Goal: Transaction & Acquisition: Obtain resource

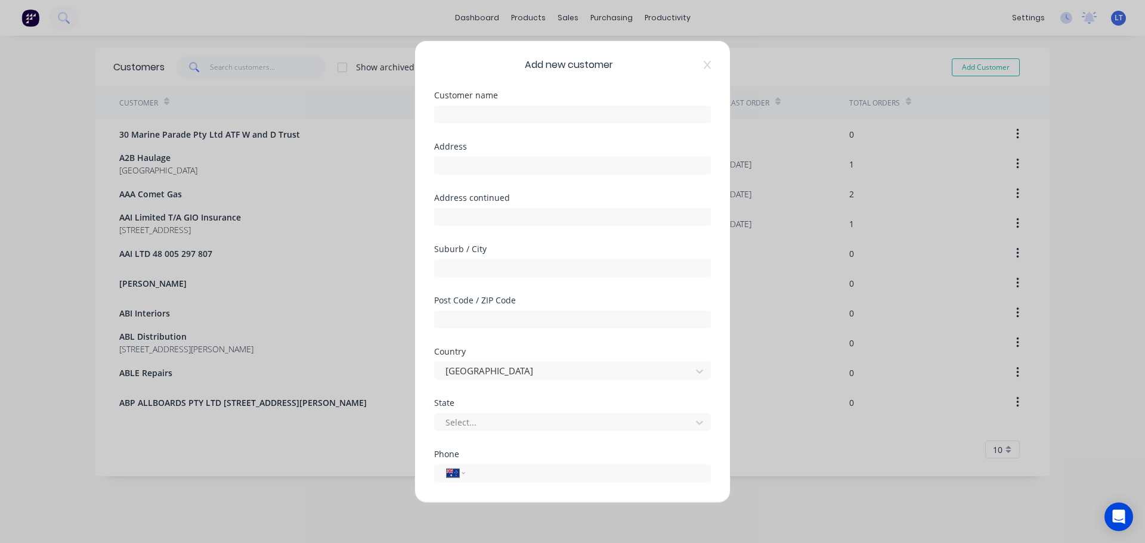
select select "AU"
click at [361, 14] on div "Add new customer Customer name Address Address continued Suburb / City Post Cod…" at bounding box center [572, 271] width 1145 height 543
click at [517, 113] on input "text" at bounding box center [572, 114] width 277 height 18
click at [483, 116] on input "text" at bounding box center [572, 114] width 277 height 18
click at [456, 115] on input "text" at bounding box center [572, 114] width 277 height 18
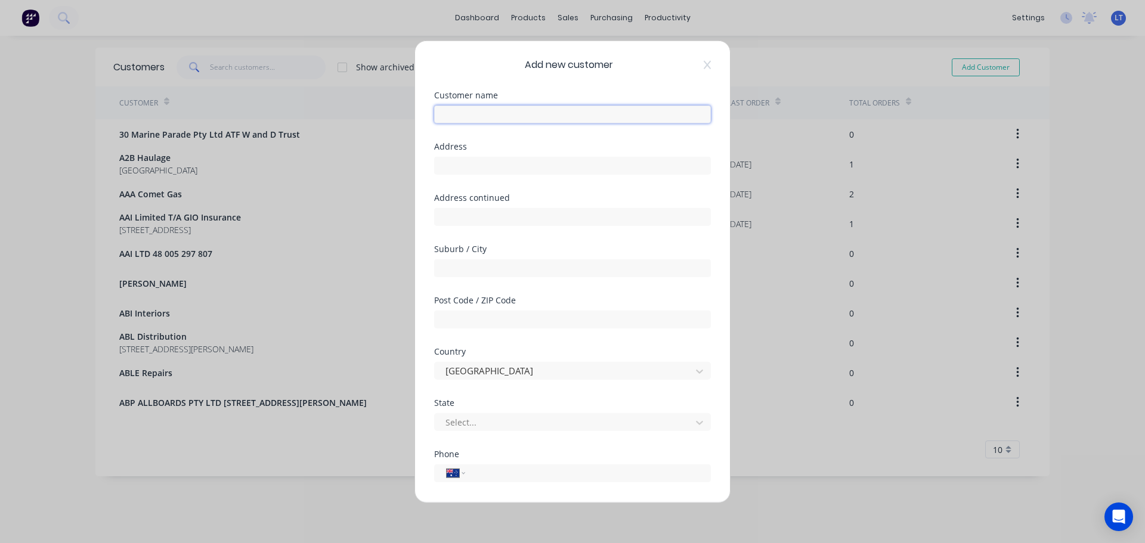
type input "A"
click at [495, 114] on input "text" at bounding box center [572, 114] width 277 height 18
type input "Arsh"
click at [473, 268] on input "text" at bounding box center [572, 268] width 277 height 18
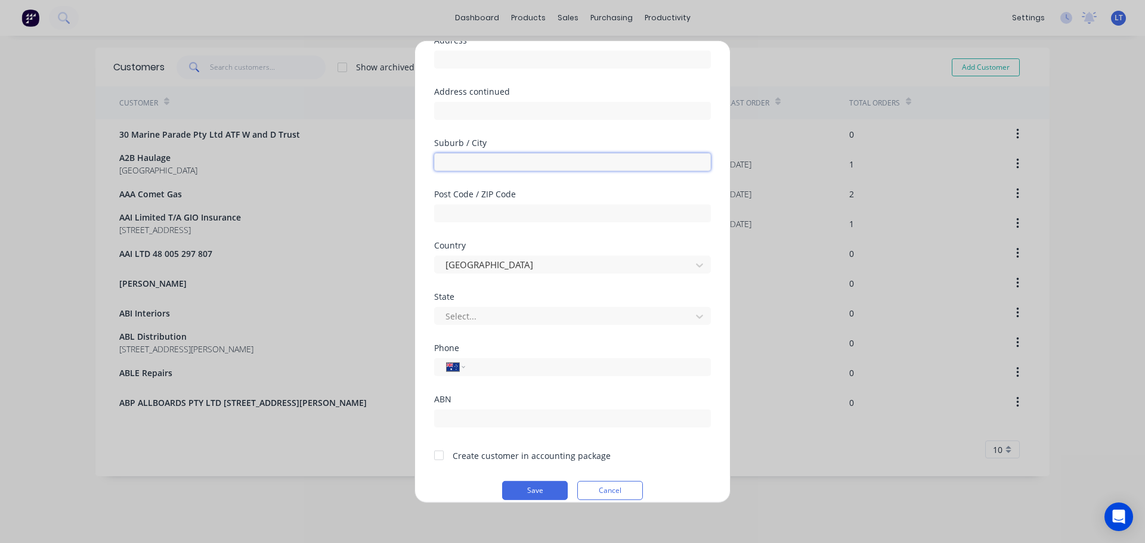
scroll to position [120, 0]
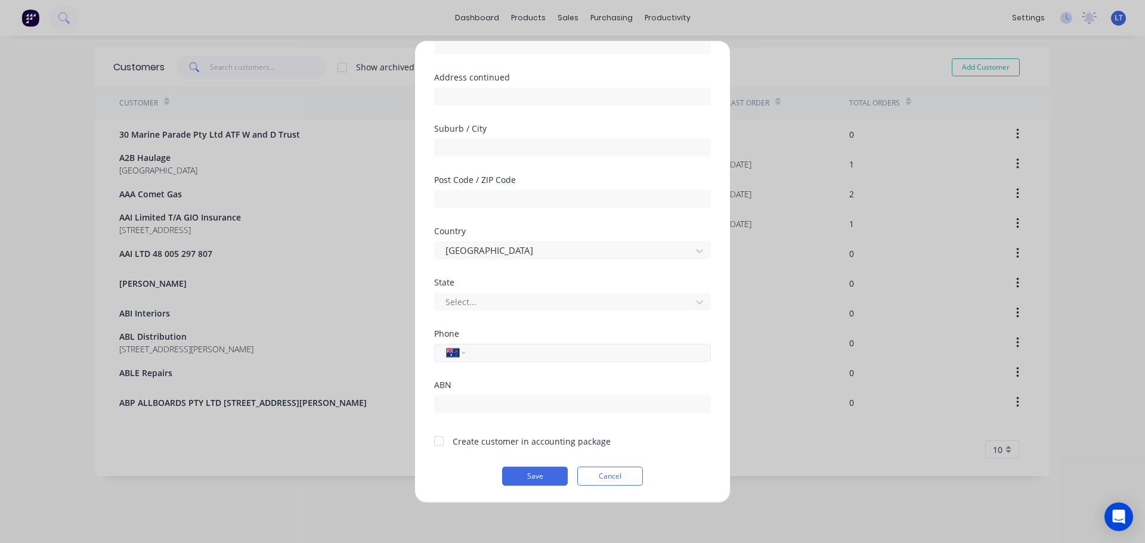
click at [479, 355] on input "tel" at bounding box center [585, 353] width 225 height 14
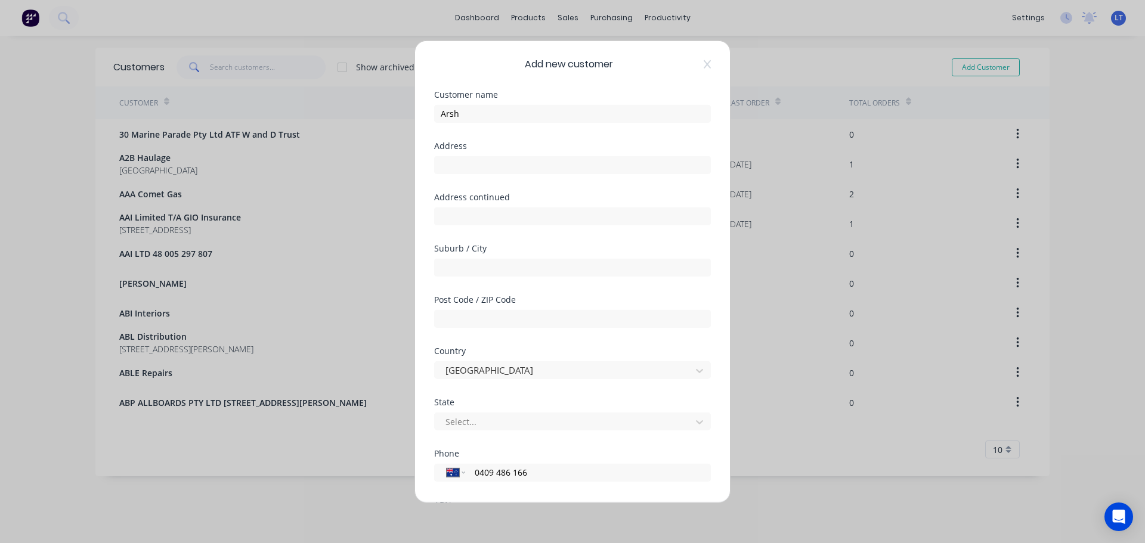
scroll to position [0, 0]
type input "0409 486 166"
click at [468, 113] on input "Arsh" at bounding box center [572, 114] width 277 height 18
click at [465, 114] on input "Arsh" at bounding box center [572, 114] width 277 height 18
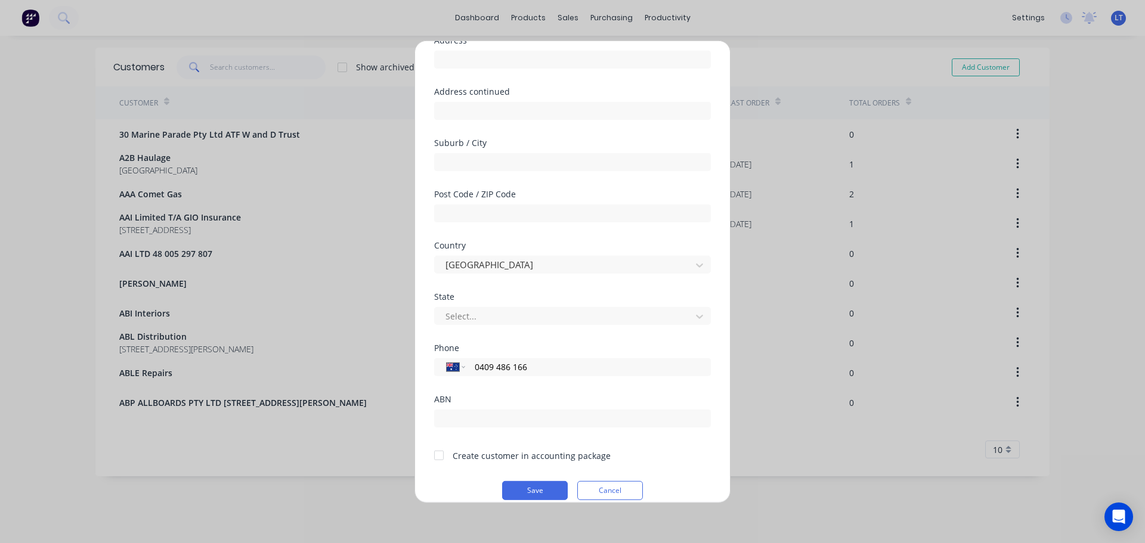
scroll to position [120, 0]
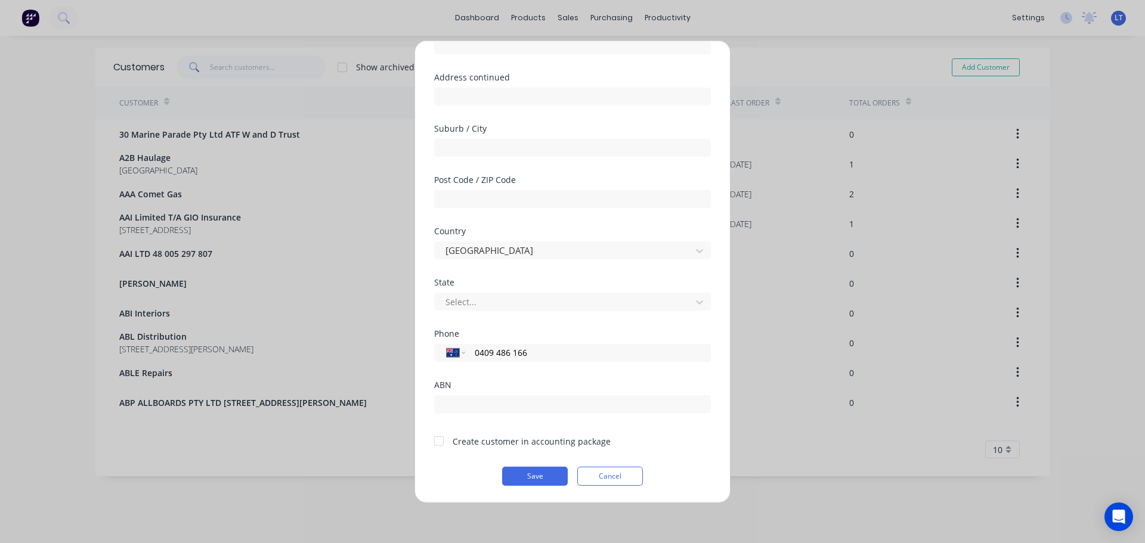
type input "Arshlehal"
click at [437, 439] on div at bounding box center [439, 441] width 24 height 24
click at [523, 475] on button "Save" at bounding box center [535, 475] width 66 height 19
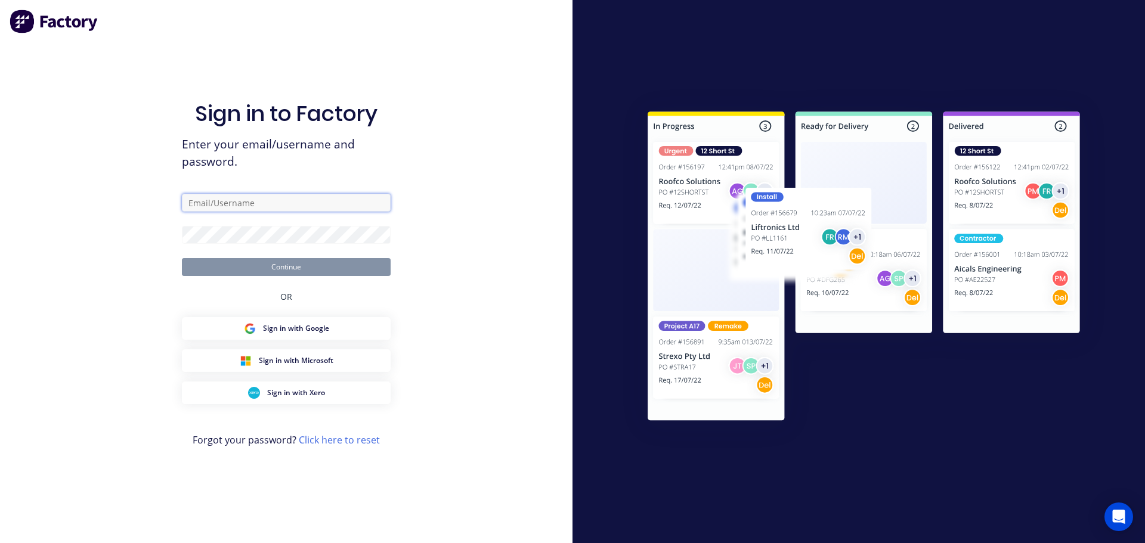
type input "[EMAIL_ADDRESS][DOMAIN_NAME]"
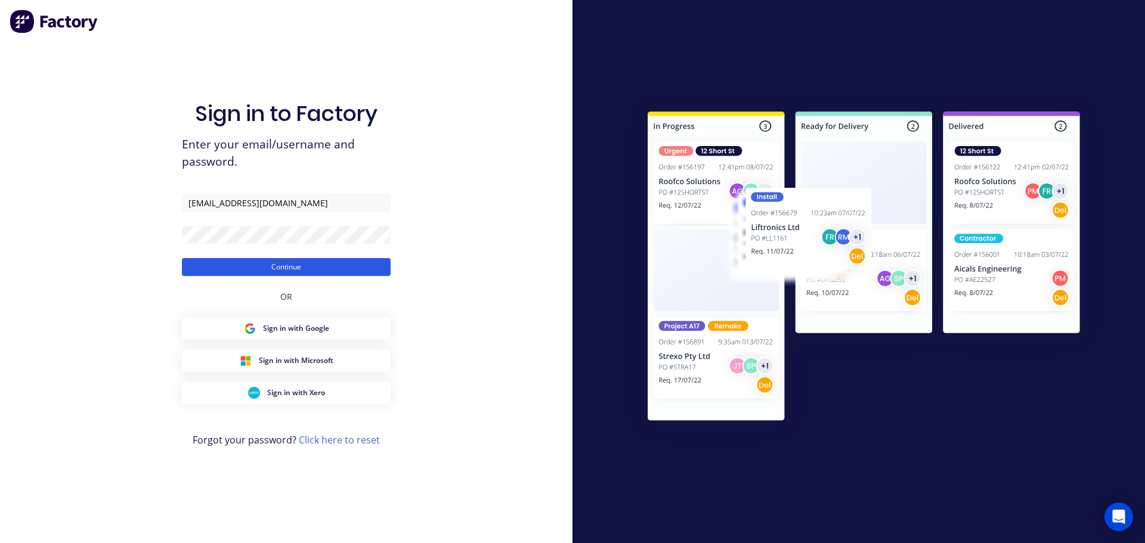
click at [276, 261] on button "Continue" at bounding box center [286, 267] width 209 height 18
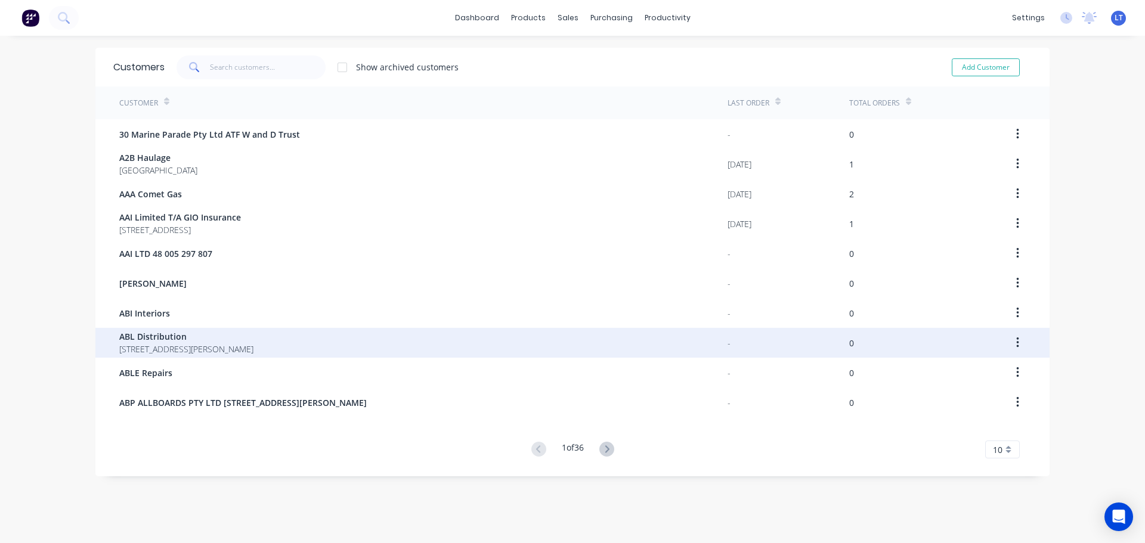
scroll to position [24, 0]
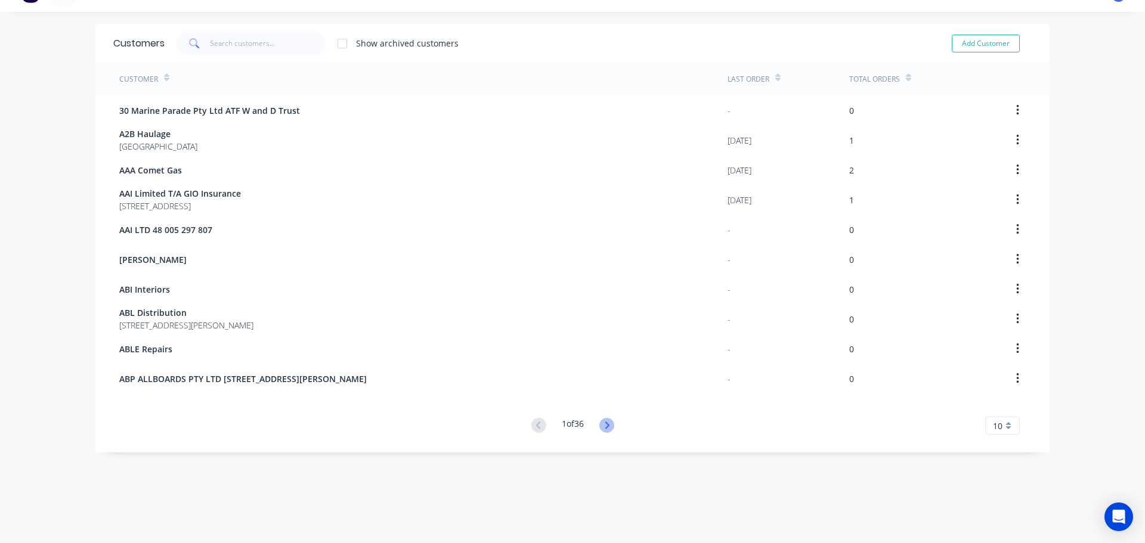
click at [603, 426] on icon at bounding box center [606, 425] width 15 height 15
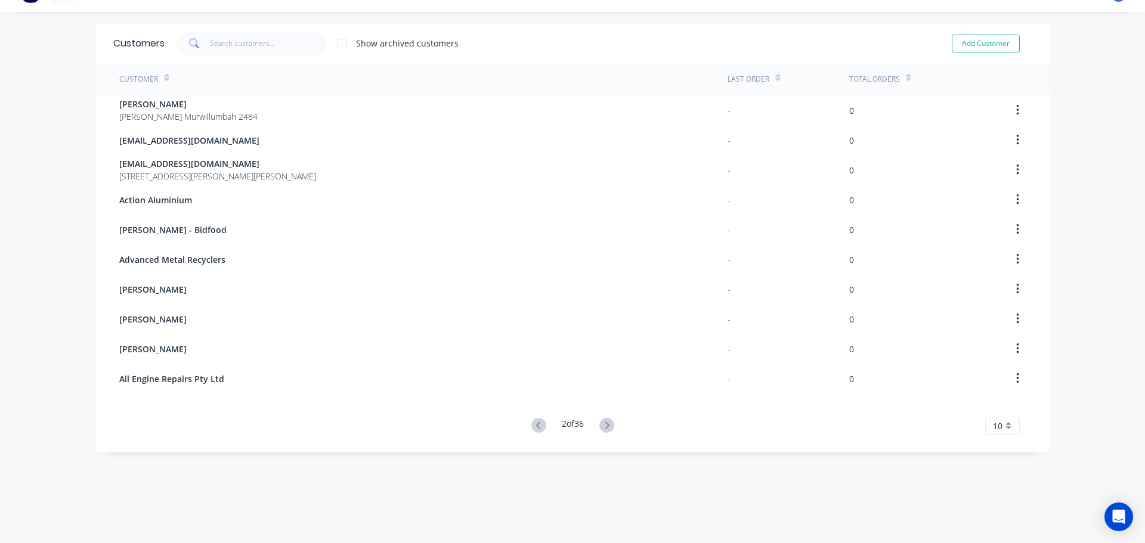
click at [603, 426] on icon at bounding box center [606, 425] width 15 height 15
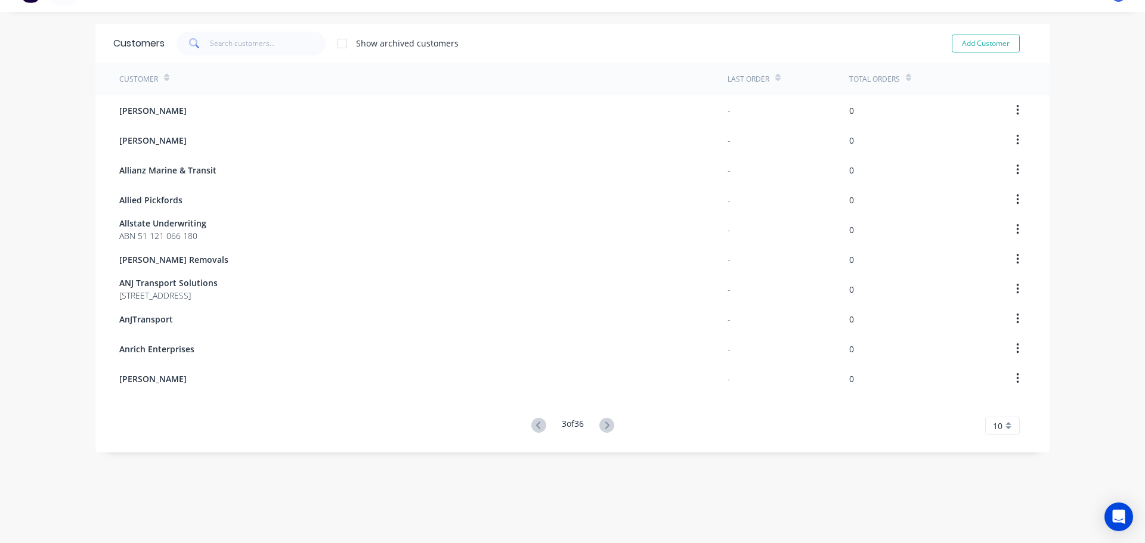
click at [603, 426] on icon at bounding box center [606, 425] width 15 height 15
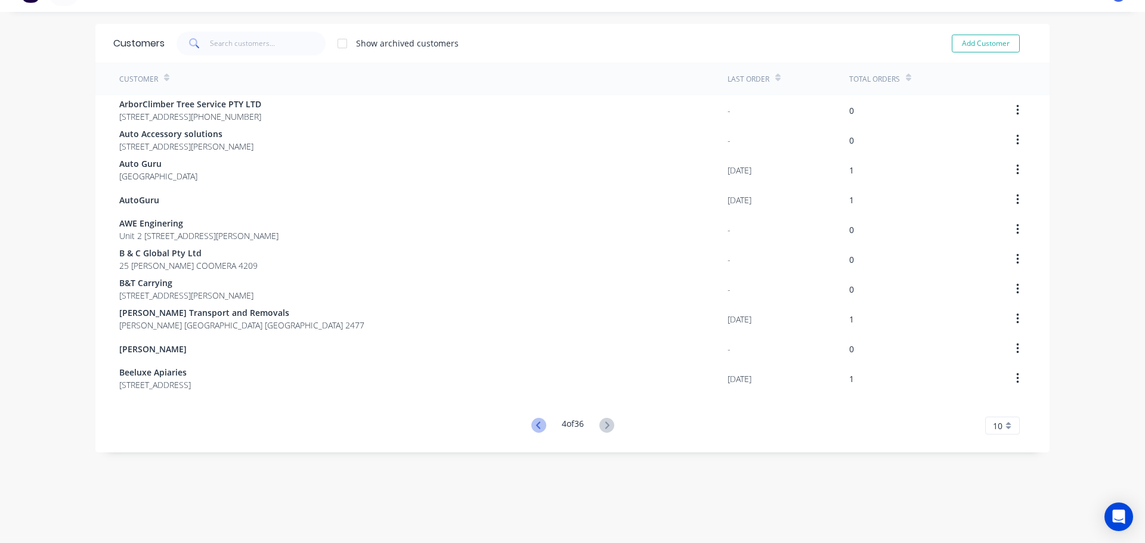
click at [531, 428] on icon at bounding box center [538, 425] width 15 height 15
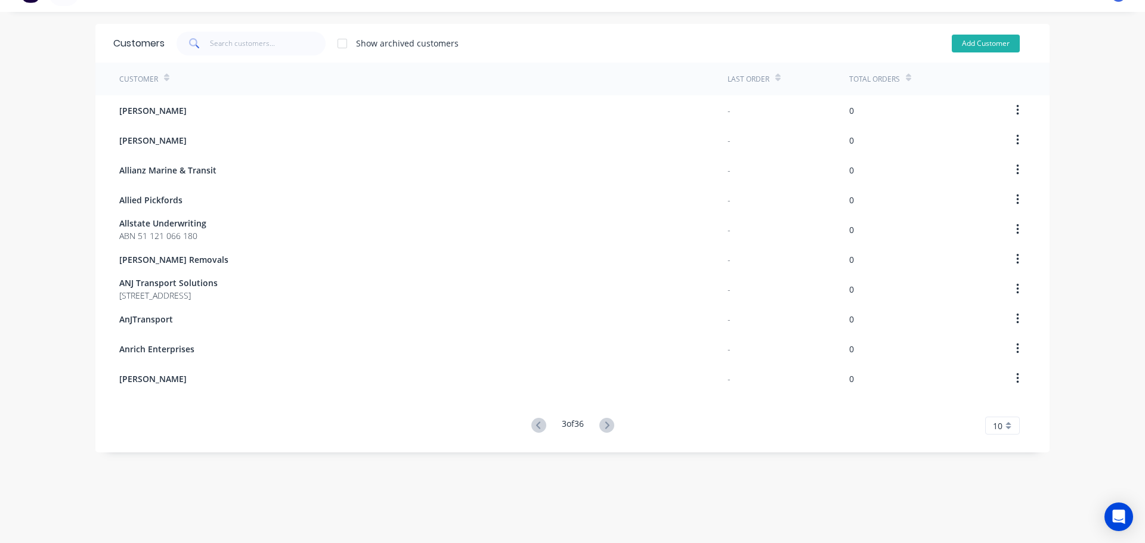
click at [978, 45] on button "Add Customer" at bounding box center [986, 44] width 68 height 18
select select "AU"
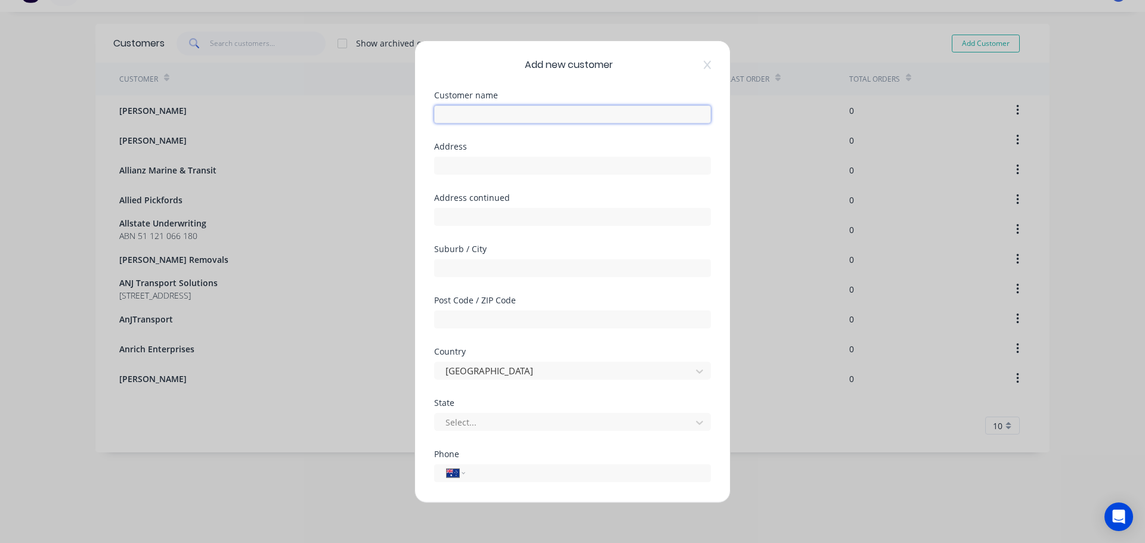
click at [494, 111] on input "text" at bounding box center [572, 114] width 277 height 18
type input "Arshlehal"
click at [489, 475] on input "tel" at bounding box center [585, 473] width 225 height 14
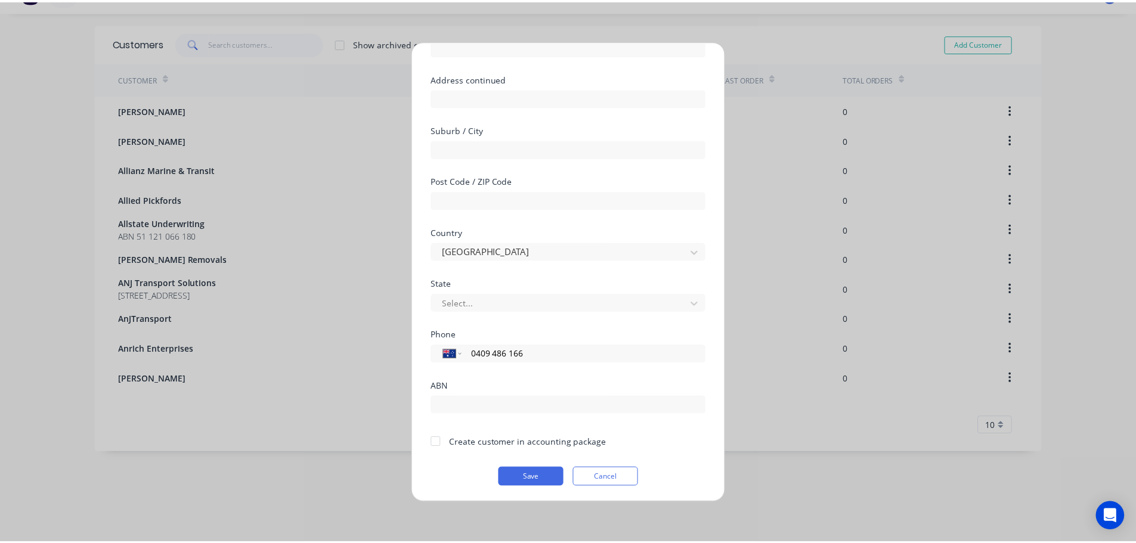
scroll to position [120, 0]
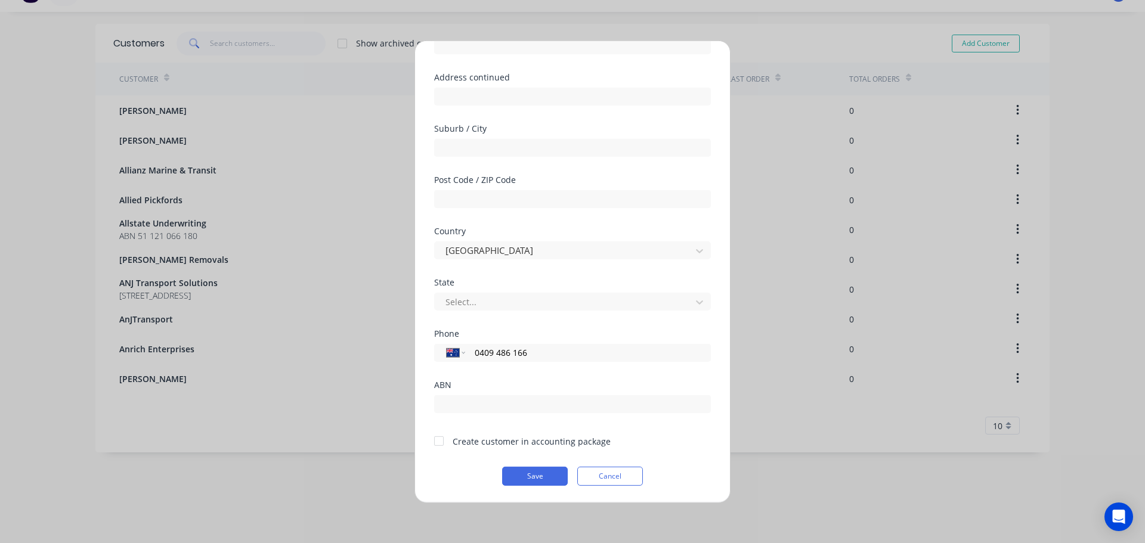
type input "0409 486 166"
click at [438, 439] on div at bounding box center [439, 441] width 24 height 24
click at [549, 472] on button "Save" at bounding box center [535, 475] width 66 height 19
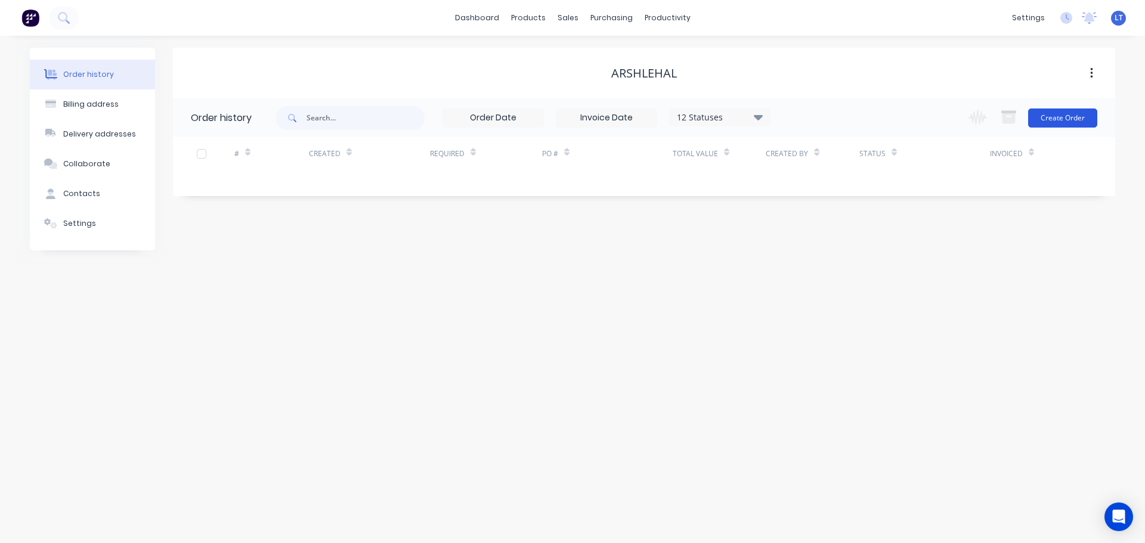
click at [1071, 114] on button "Create Order" at bounding box center [1062, 118] width 69 height 19
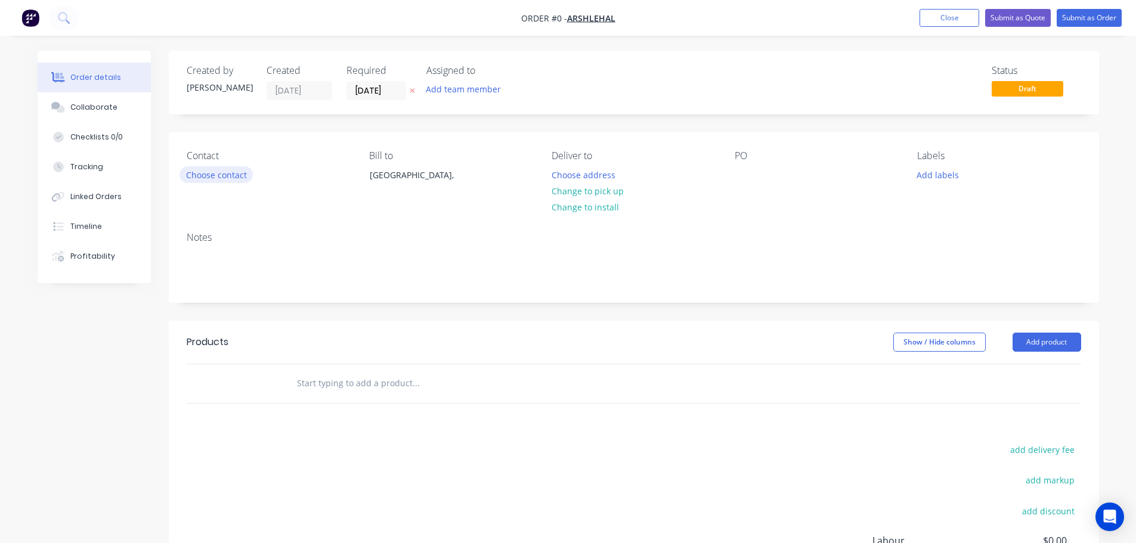
click at [196, 175] on button "Choose contact" at bounding box center [215, 174] width 73 height 16
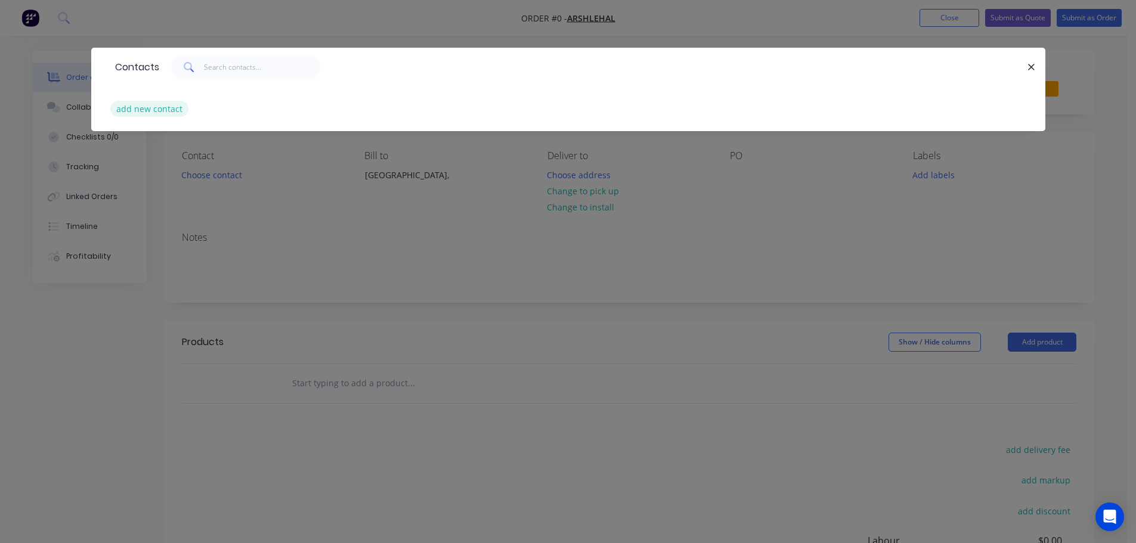
click at [160, 105] on button "add new contact" at bounding box center [149, 109] width 79 height 16
select select "AU"
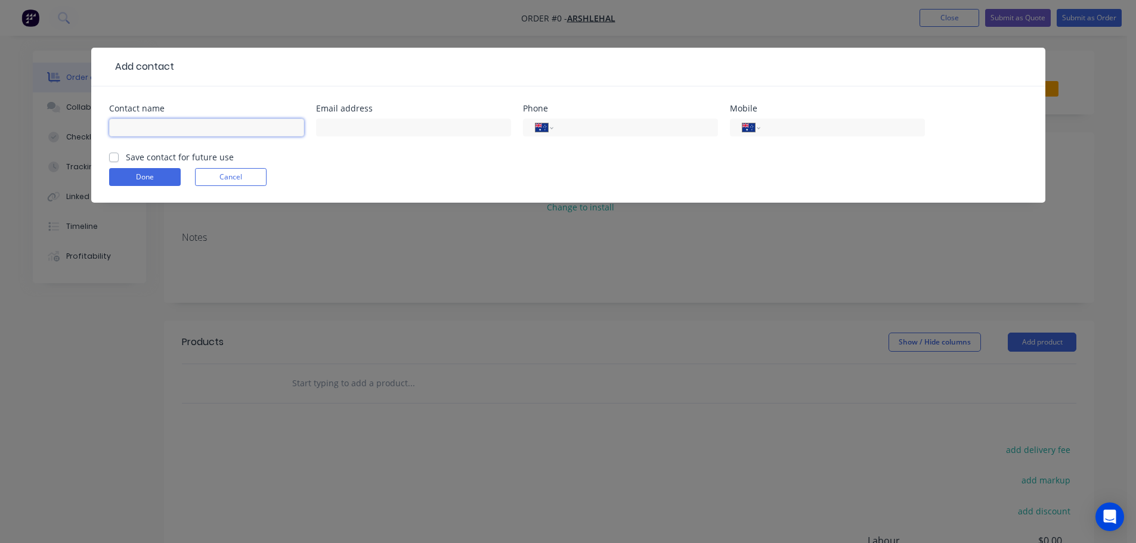
click at [171, 131] on input "text" at bounding box center [206, 128] width 195 height 18
type input "Arshlehal"
click at [362, 131] on input "text" at bounding box center [413, 128] width 195 height 18
type input "[EMAIL_ADDRESS][DOMAIN_NAME]"
click at [787, 127] on input "tel" at bounding box center [840, 128] width 143 height 14
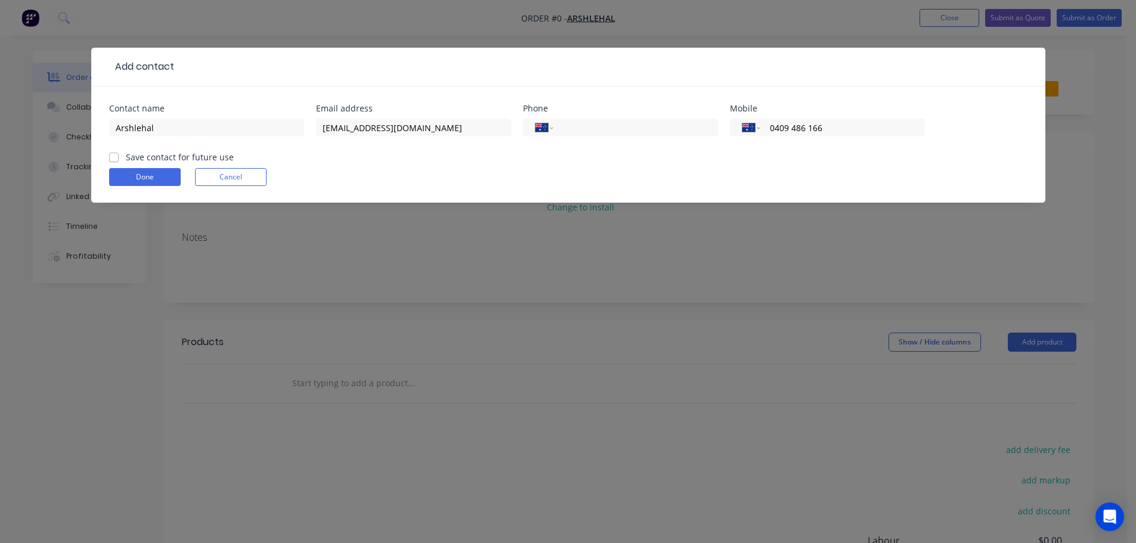
type input "0409 486 166"
click at [126, 158] on label "Save contact for future use" at bounding box center [180, 157] width 108 height 13
click at [113, 158] on input "Save contact for future use" at bounding box center [114, 156] width 10 height 11
checkbox input "true"
click at [151, 179] on button "Done" at bounding box center [145, 177] width 72 height 18
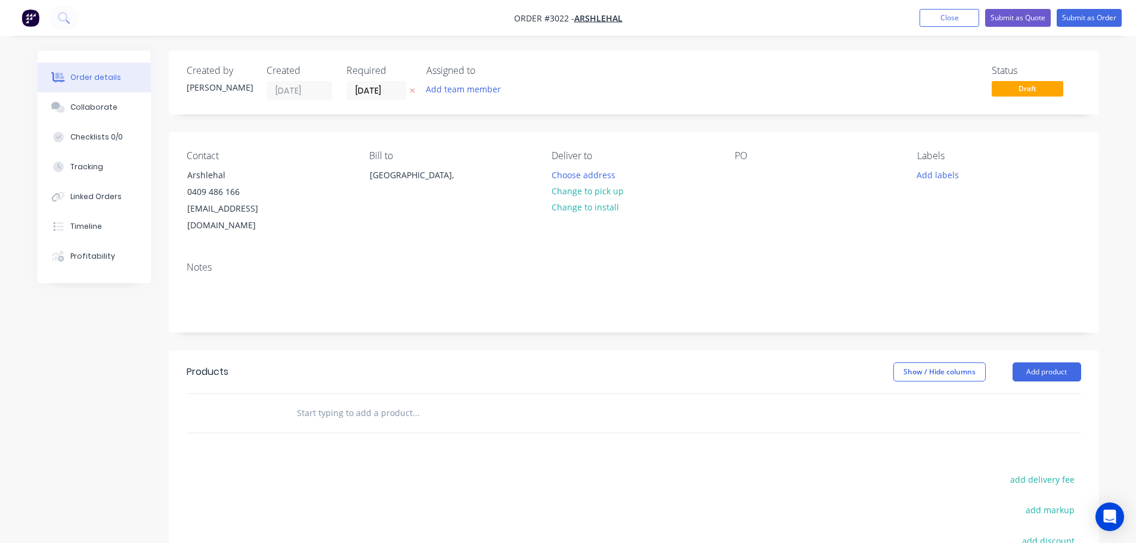
click at [743, 162] on div "PO" at bounding box center [816, 192] width 163 height 84
click at [749, 158] on div "PO" at bounding box center [816, 155] width 163 height 11
click at [750, 153] on div "PO" at bounding box center [816, 155] width 163 height 11
click at [746, 153] on div "PO" at bounding box center [816, 155] width 163 height 11
click at [737, 170] on div at bounding box center [744, 174] width 19 height 17
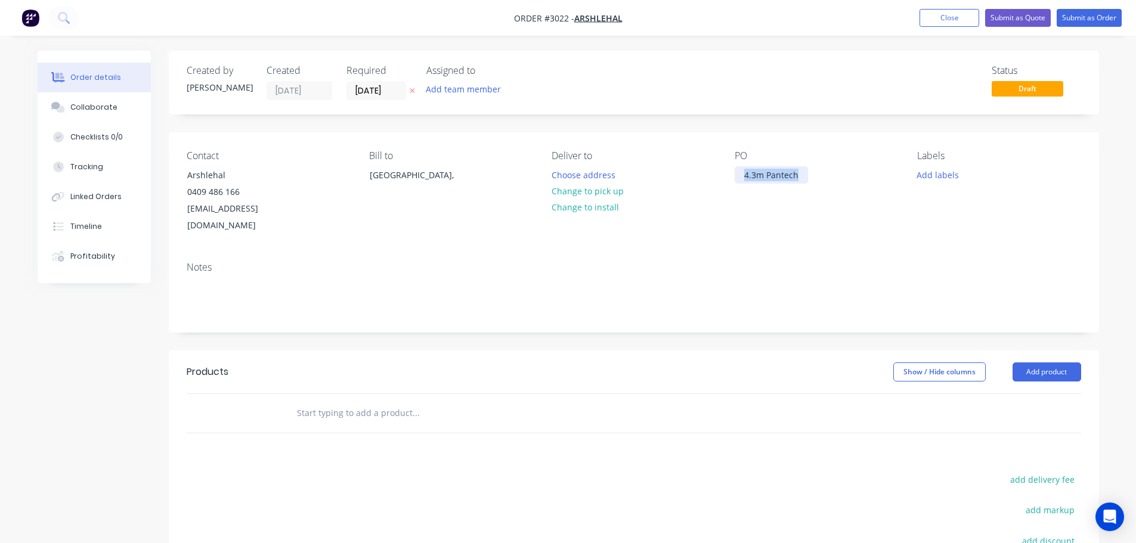
drag, startPoint x: 744, startPoint y: 176, endPoint x: 802, endPoint y: 173, distance: 57.9
click at [802, 173] on div "4.3m Pantech" at bounding box center [771, 174] width 73 height 17
copy div "4.3m Pantech"
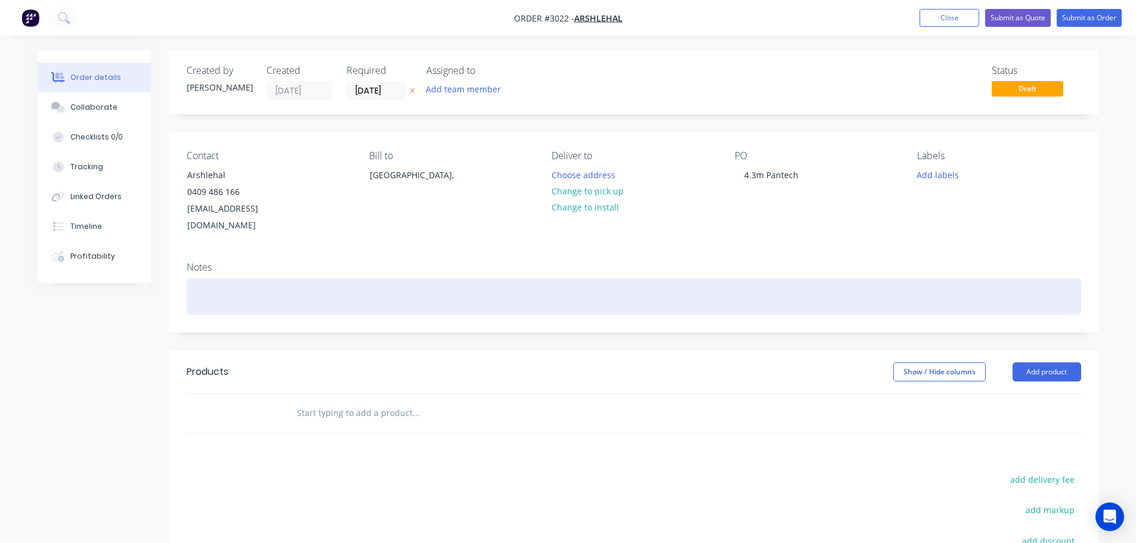
click at [190, 278] on div at bounding box center [634, 296] width 894 height 36
paste div
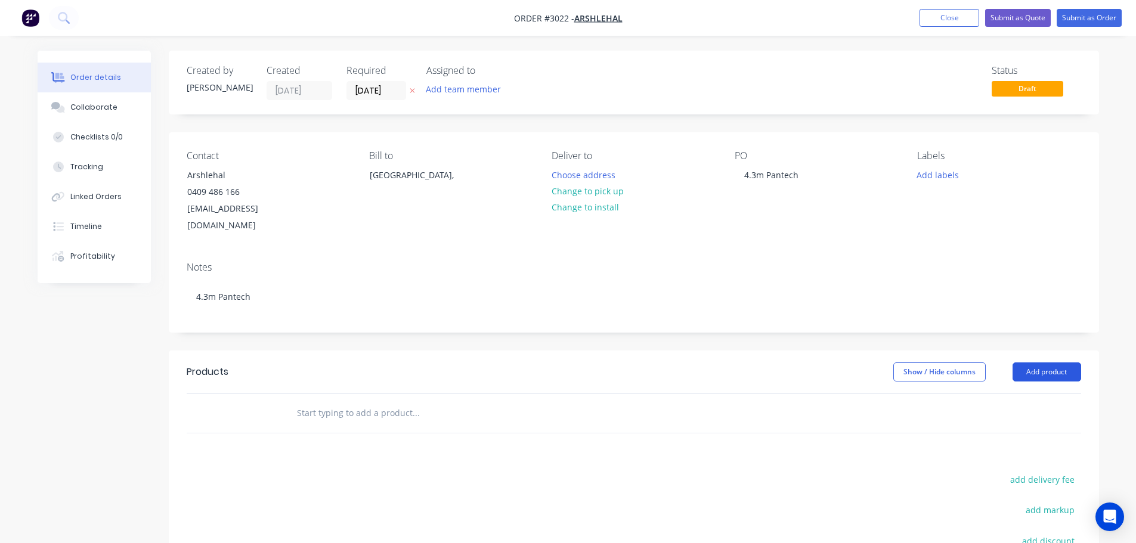
click at [1043, 362] on button "Add product" at bounding box center [1046, 371] width 69 height 19
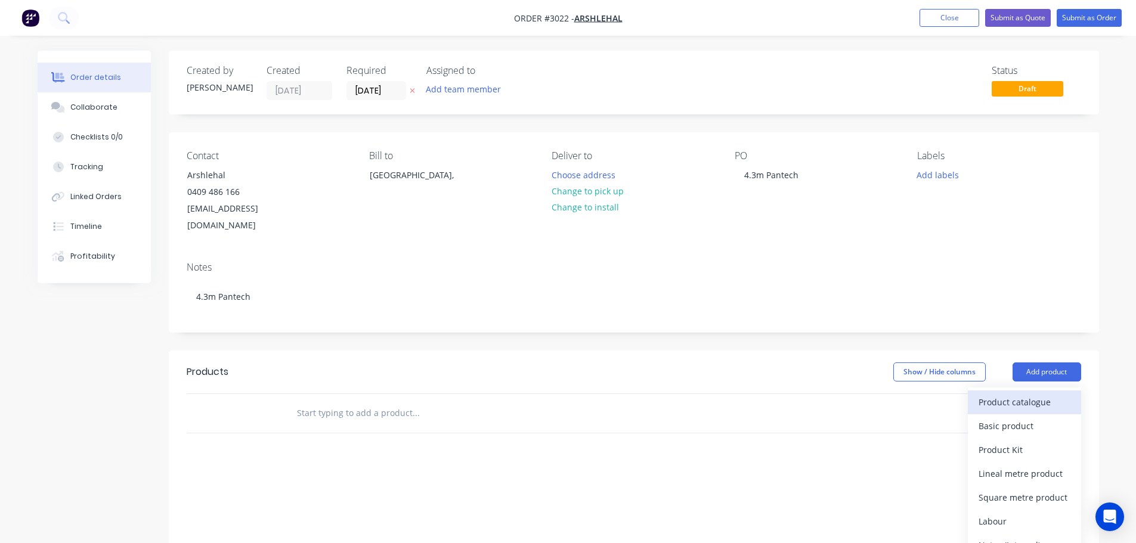
click at [992, 393] on div "Product catalogue" at bounding box center [1024, 401] width 92 height 17
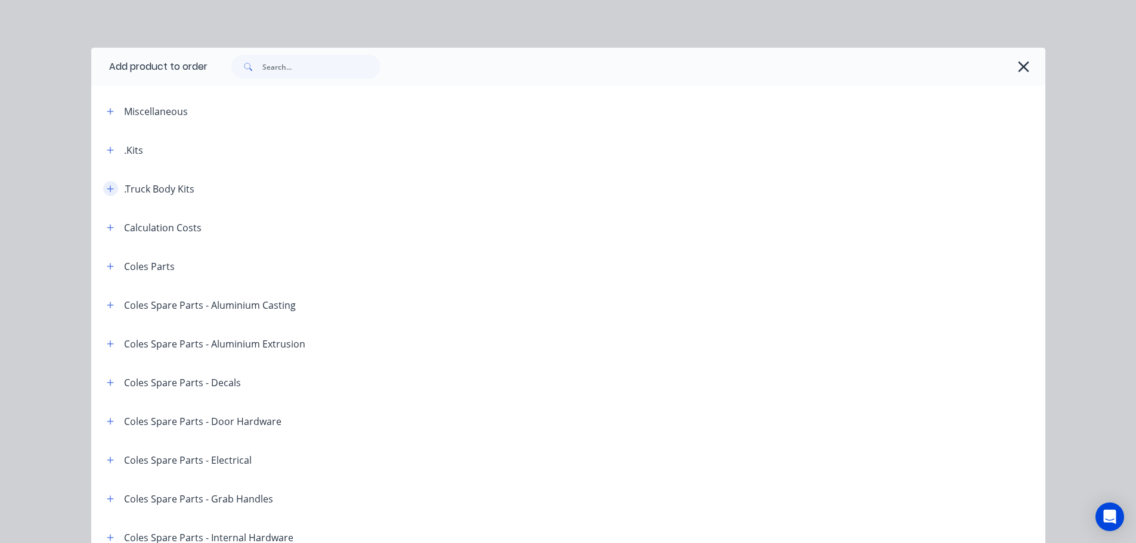
click at [108, 185] on icon "button" at bounding box center [110, 189] width 7 height 8
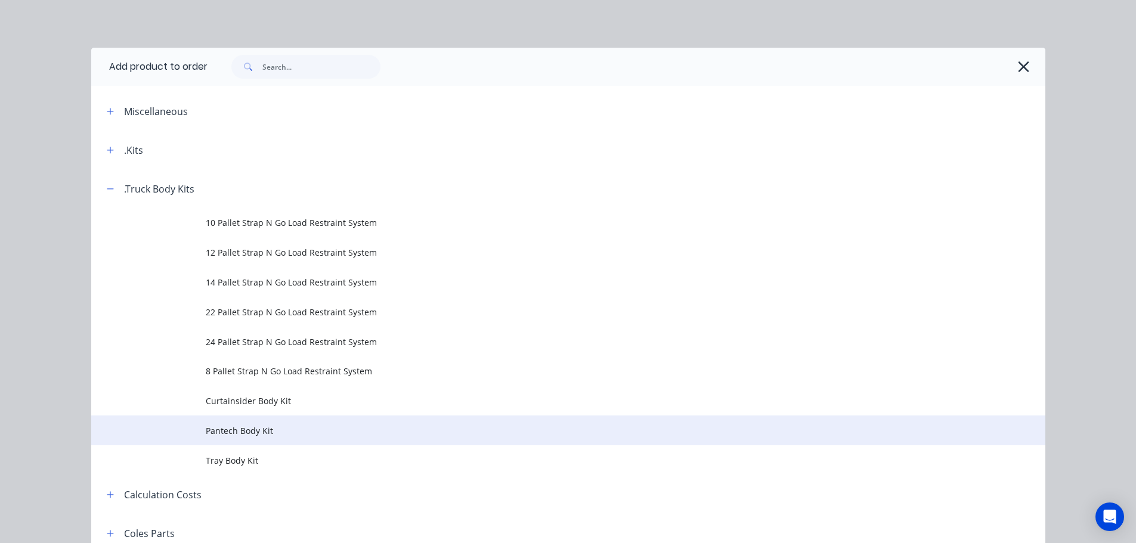
click at [225, 425] on span "Pantech Body Kit" at bounding box center [541, 430] width 671 height 13
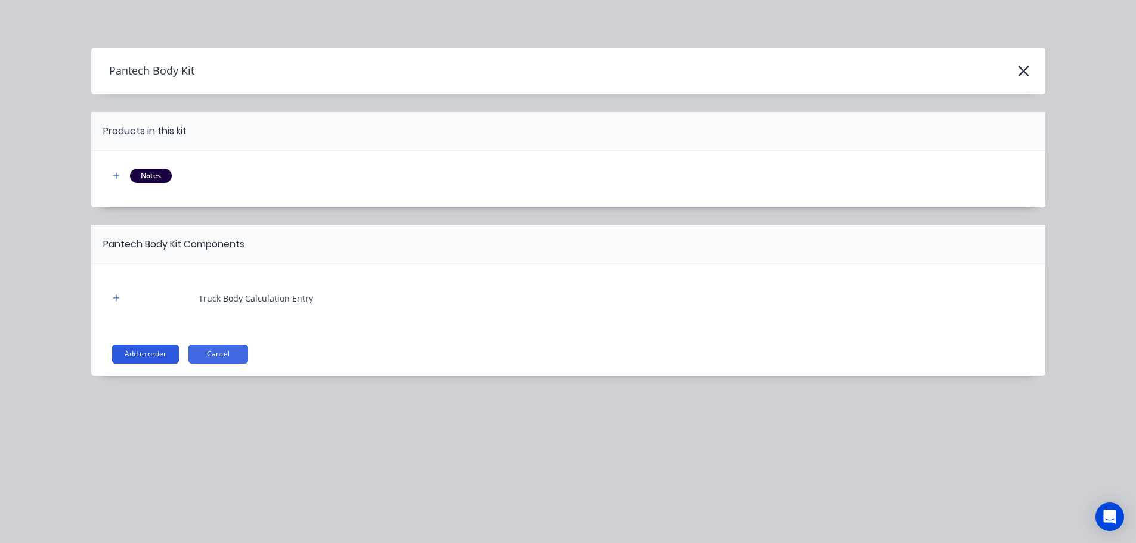
click at [149, 352] on button "Add to order" at bounding box center [145, 354] width 67 height 19
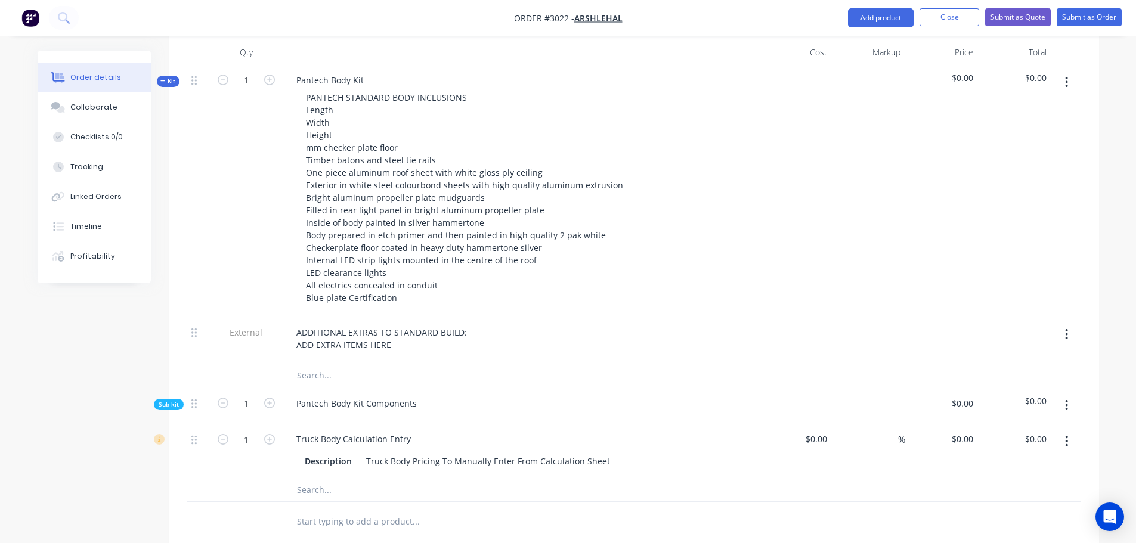
scroll to position [417, 0]
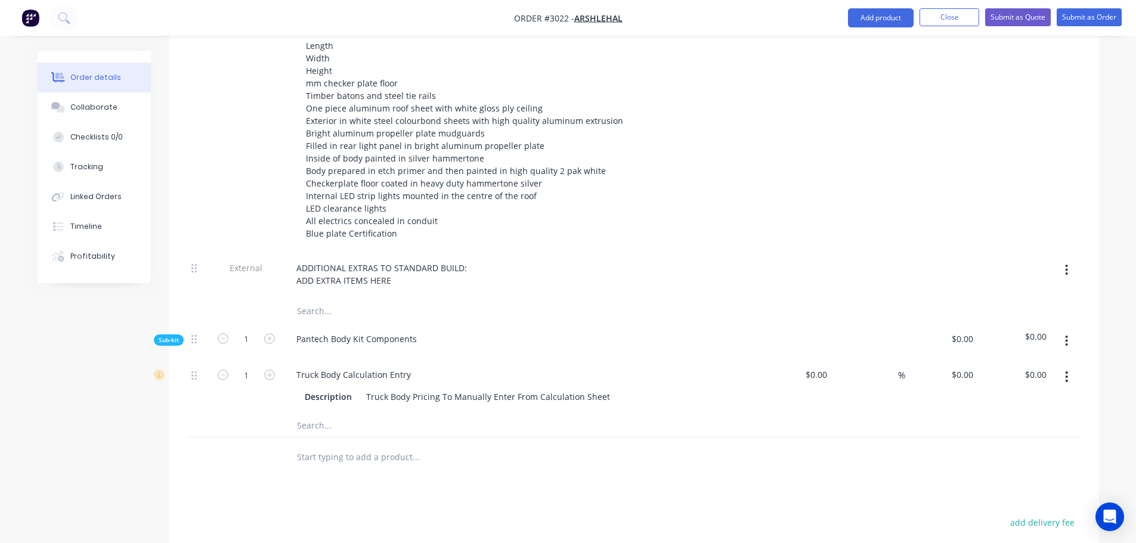
click at [333, 299] on input "text" at bounding box center [415, 311] width 238 height 24
click at [1065, 334] on icon "button" at bounding box center [1066, 340] width 3 height 13
click at [990, 388] on div "Delete" at bounding box center [1024, 396] width 92 height 17
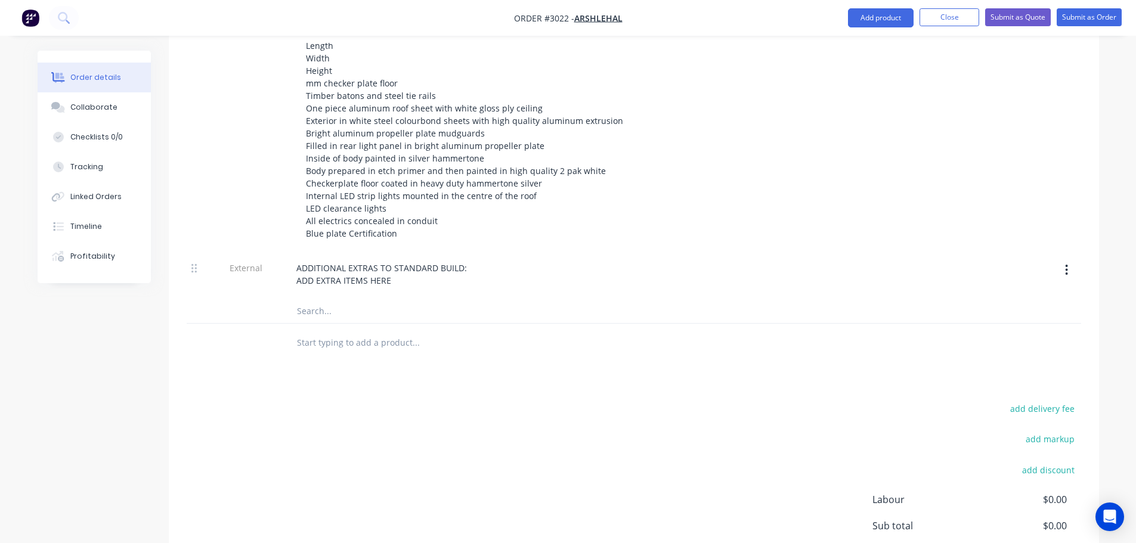
click at [333, 331] on input "text" at bounding box center [415, 343] width 238 height 24
click at [309, 331] on input "text" at bounding box center [415, 343] width 238 height 24
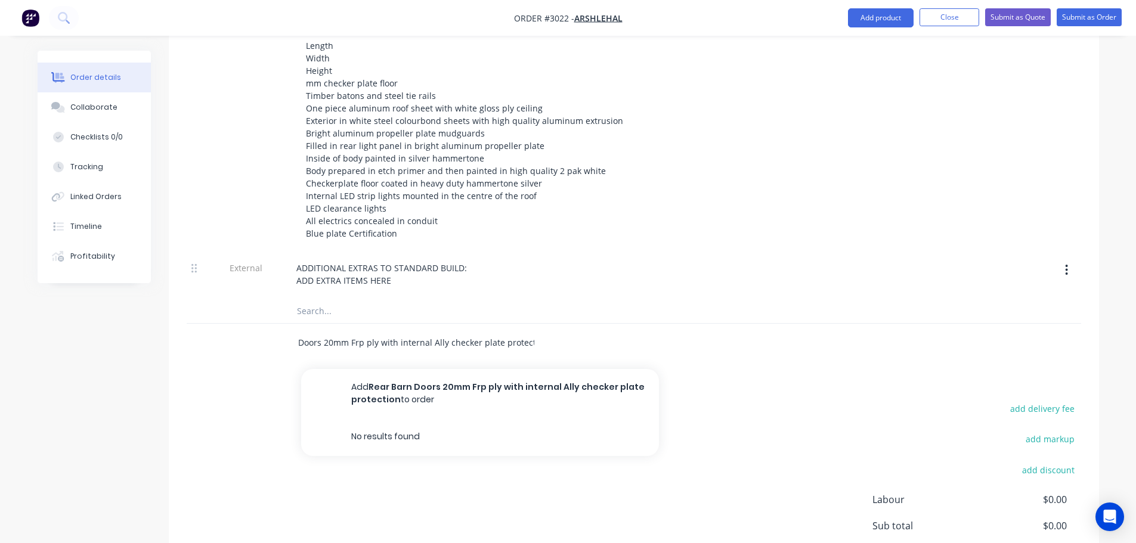
scroll to position [0, 47]
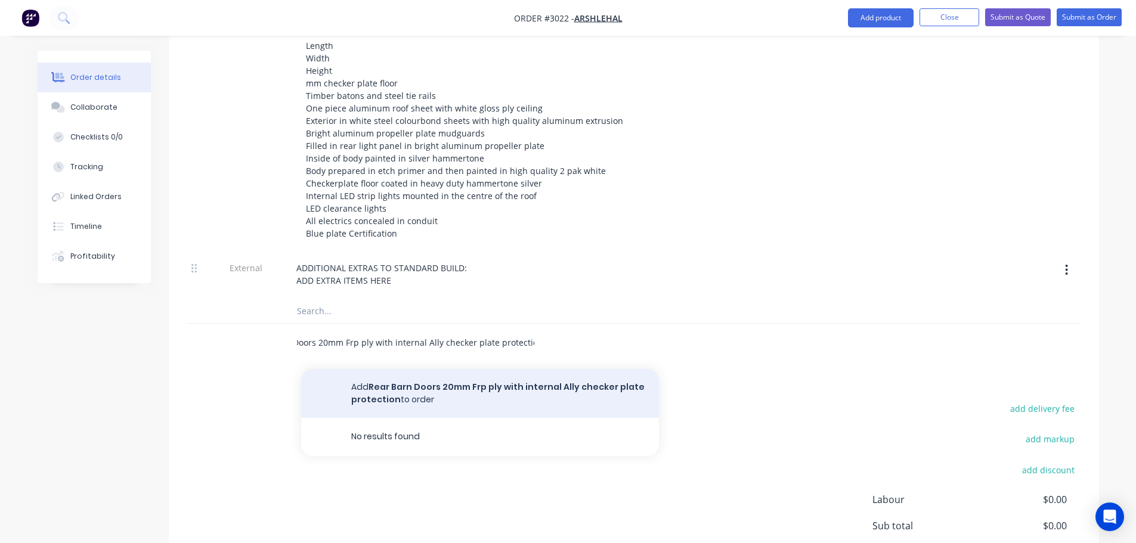
type input "Rear Barn Doors 20mm Frp ply with internal Ally checker plate protection"
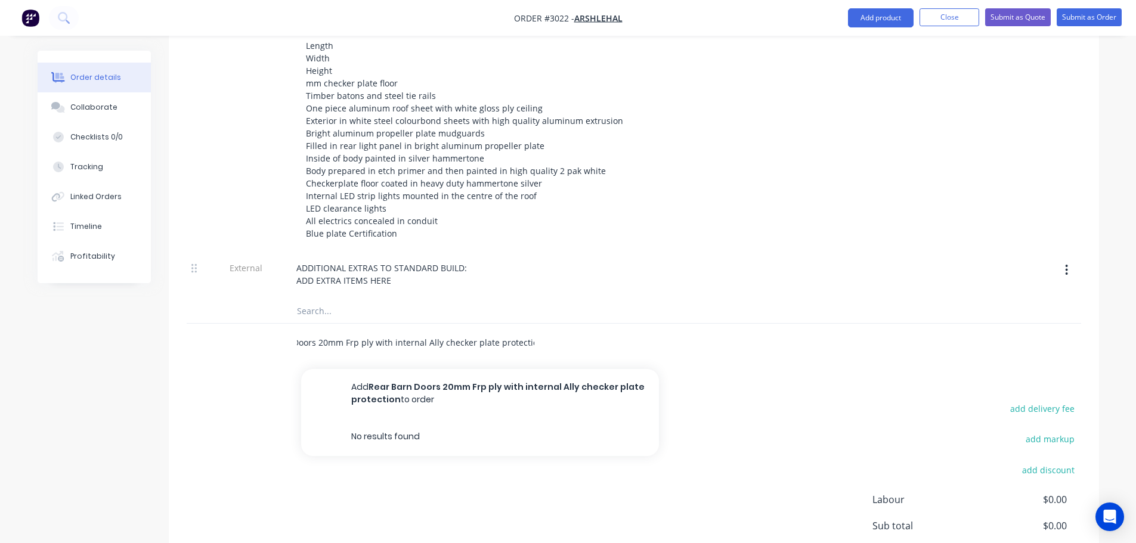
click at [464, 374] on button "Add Rear Barn Doors 20mm Frp ply with internal Ally checker plate protection to…" at bounding box center [480, 393] width 358 height 49
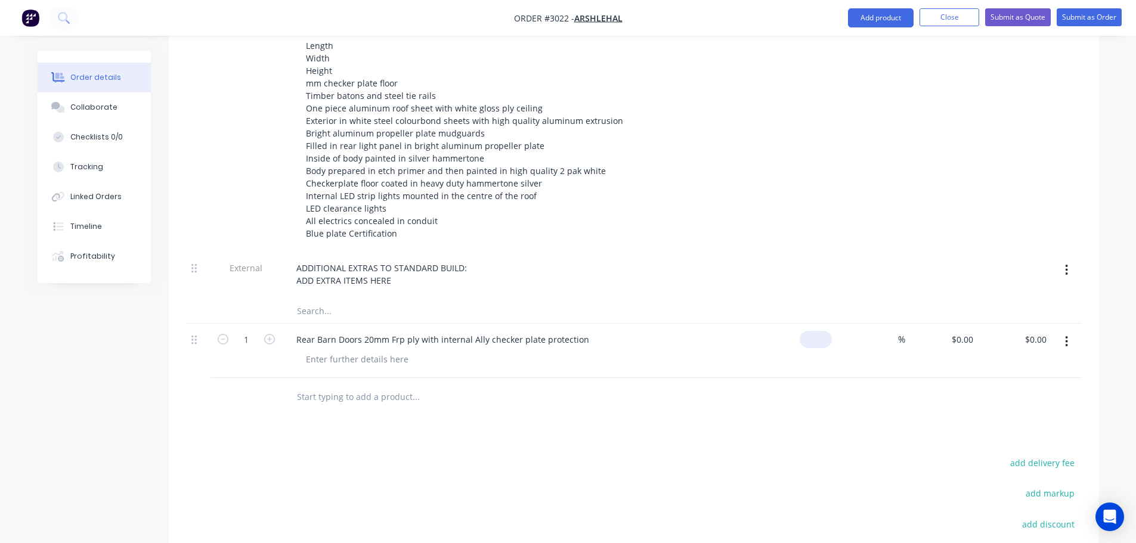
click at [821, 331] on input at bounding box center [817, 339] width 27 height 17
type input "$0.00"
click at [972, 331] on input "0" at bounding box center [963, 339] width 27 height 17
type input "3500"
type input "0"
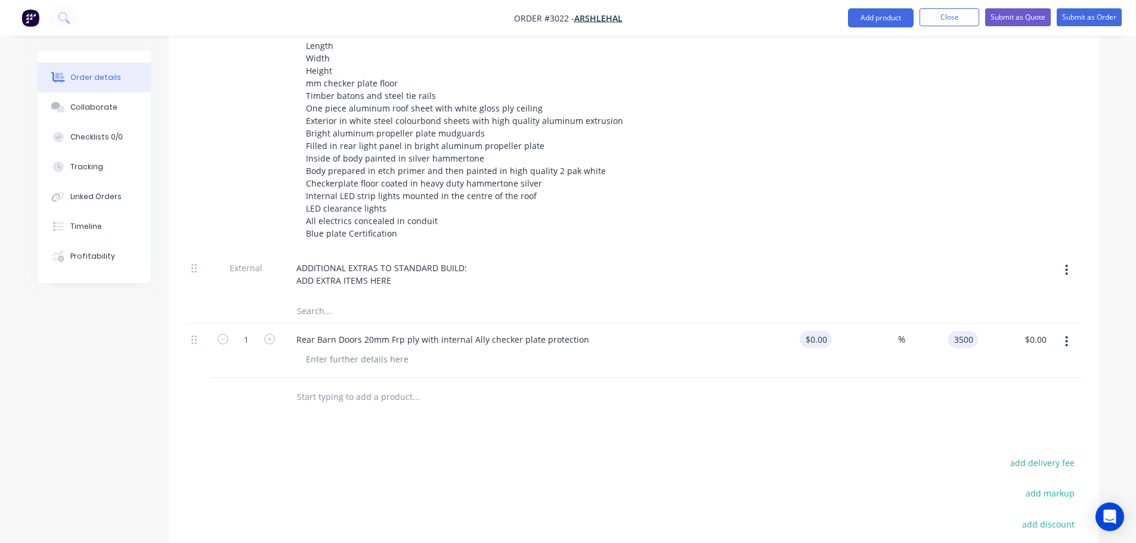
type input "$3,500.00"
click at [828, 331] on input "0" at bounding box center [825, 339] width 14 height 17
type input "$1,000.00"
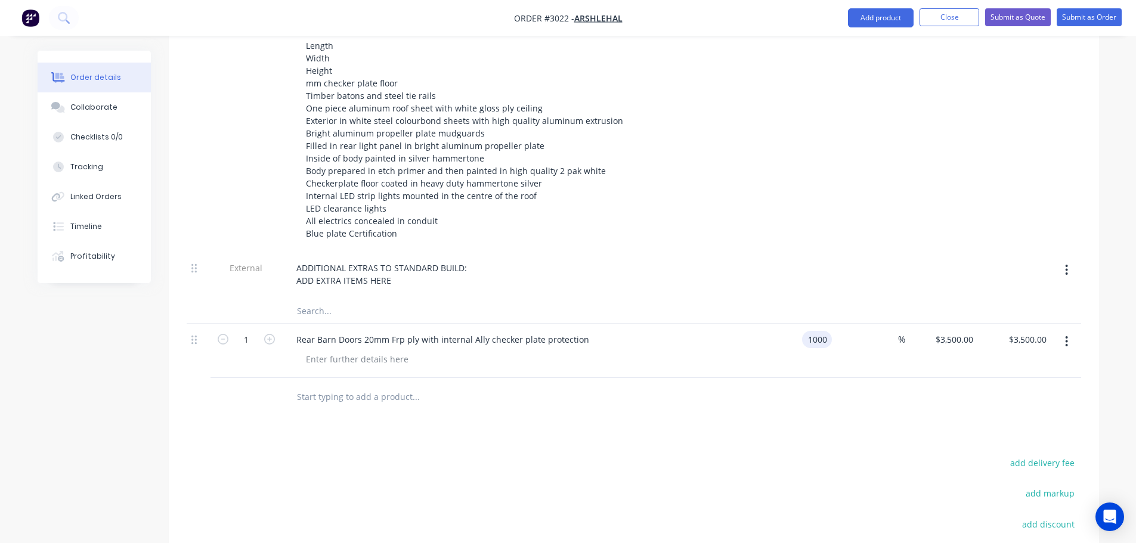
type input "$1,000.00"
click at [586, 378] on div at bounding box center [496, 397] width 429 height 39
click at [315, 385] on input "text" at bounding box center [415, 397] width 238 height 24
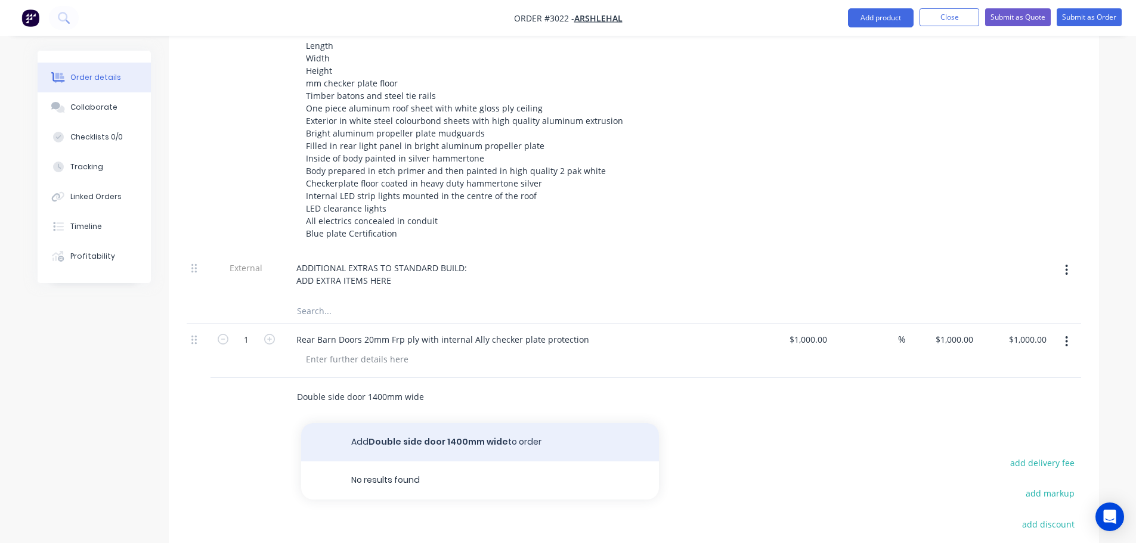
type input "Double side door 1400mm wide"
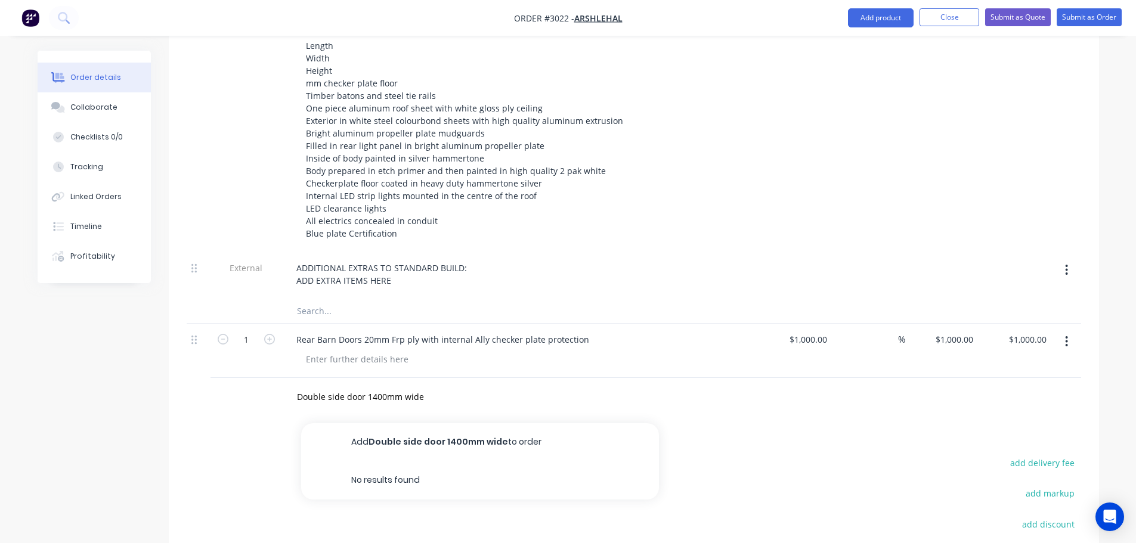
click at [421, 423] on button "Add Double side door 1400mm wide to order" at bounding box center [480, 442] width 358 height 38
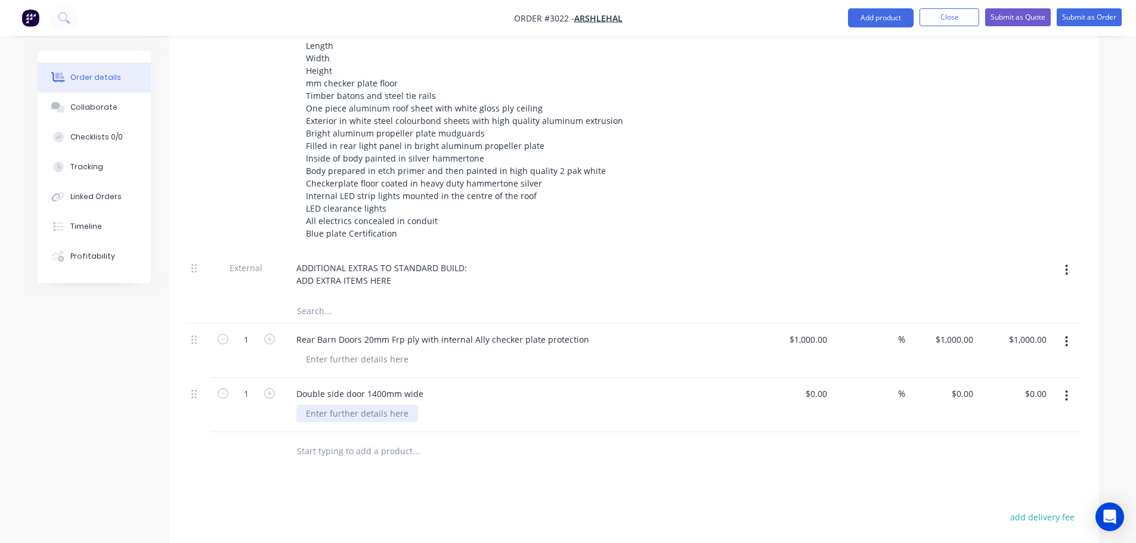
click at [309, 405] on div at bounding box center [357, 413] width 122 height 17
click at [830, 385] on input at bounding box center [817, 393] width 27 height 17
type input "$4,000.00"
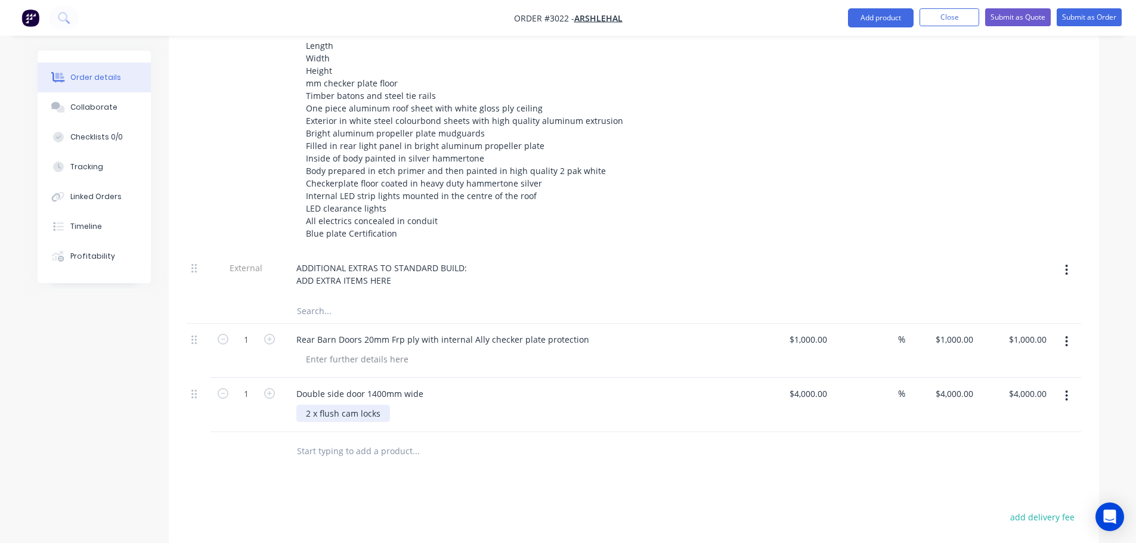
click at [380, 405] on div "2 x flush cam locks" at bounding box center [343, 413] width 94 height 17
click at [831, 385] on input "4000" at bounding box center [819, 393] width 25 height 17
type input "$1,000.00"
type input "1000"
type input "$1,000.00"
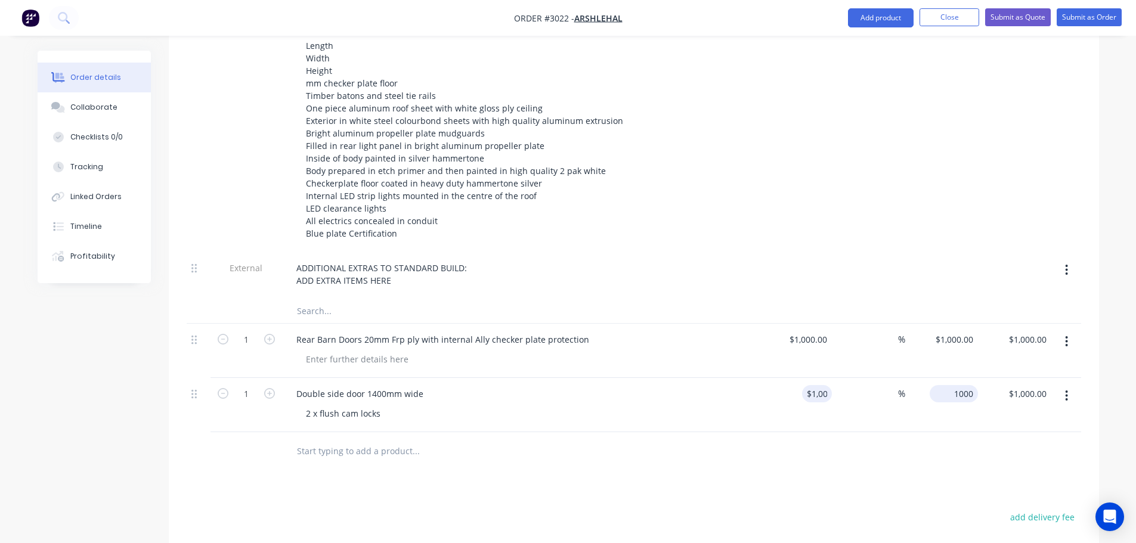
click at [952, 385] on div "1000 $4,000.00" at bounding box center [953, 393] width 48 height 17
type input "1000"
type input "$1,000.00"
click at [826, 385] on input "1000" at bounding box center [810, 393] width 44 height 17
type input "$1,500.00"
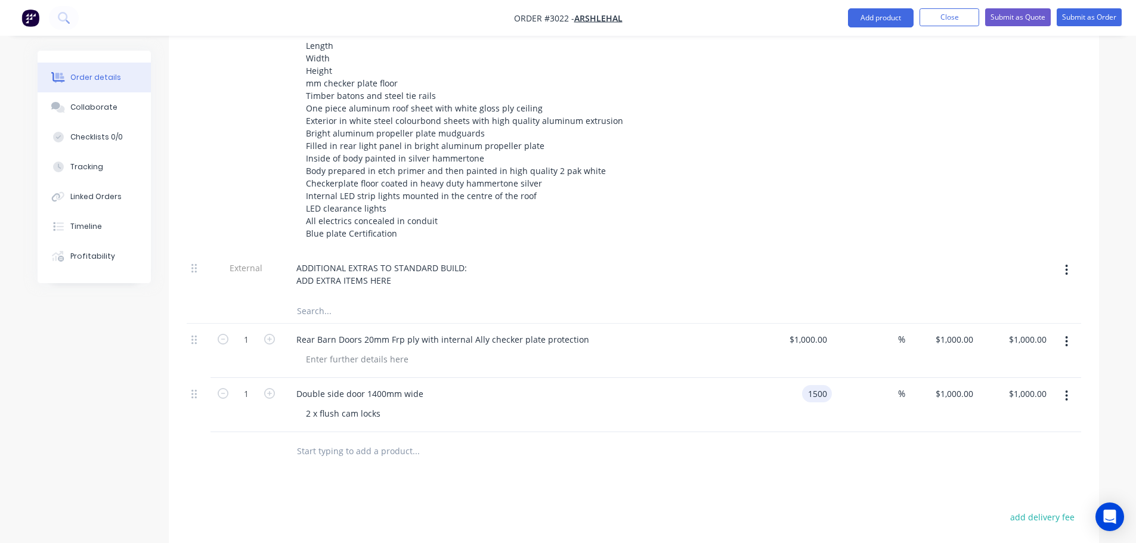
type input "$1,500.00"
click at [852, 412] on div "%" at bounding box center [868, 405] width 73 height 54
click at [956, 385] on input "1500" at bounding box center [956, 393] width 44 height 17
type input "4000"
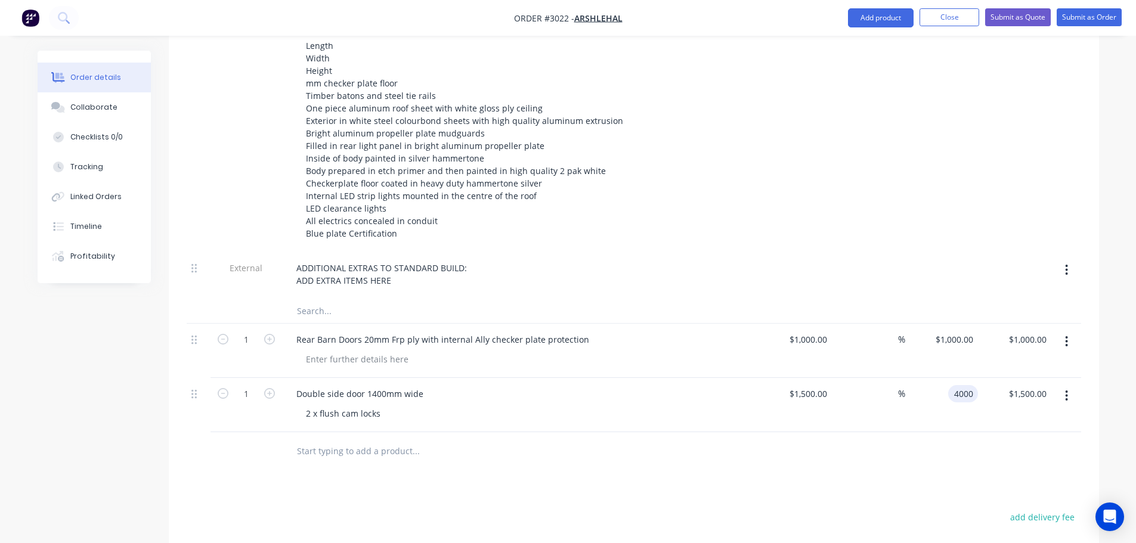
type input "166.67"
type input "$4,000.00"
click at [903, 401] on div "166.67 %" at bounding box center [868, 405] width 73 height 54
click at [964, 331] on input "1000" at bounding box center [956, 339] width 44 height 17
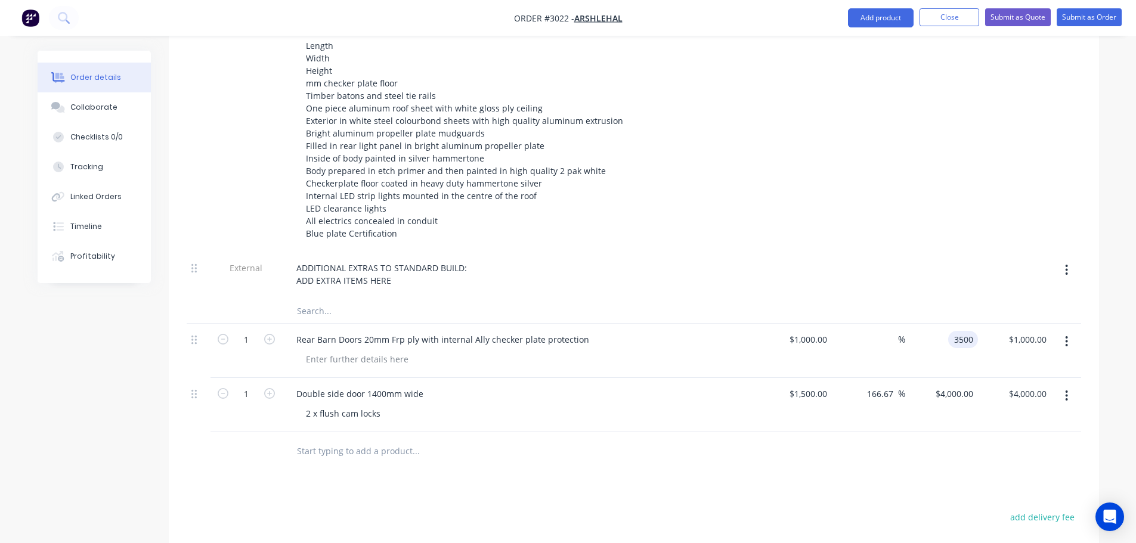
type input "3500"
type input "250"
type input "$3,500.00"
click at [665, 439] on div at bounding box center [497, 451] width 420 height 24
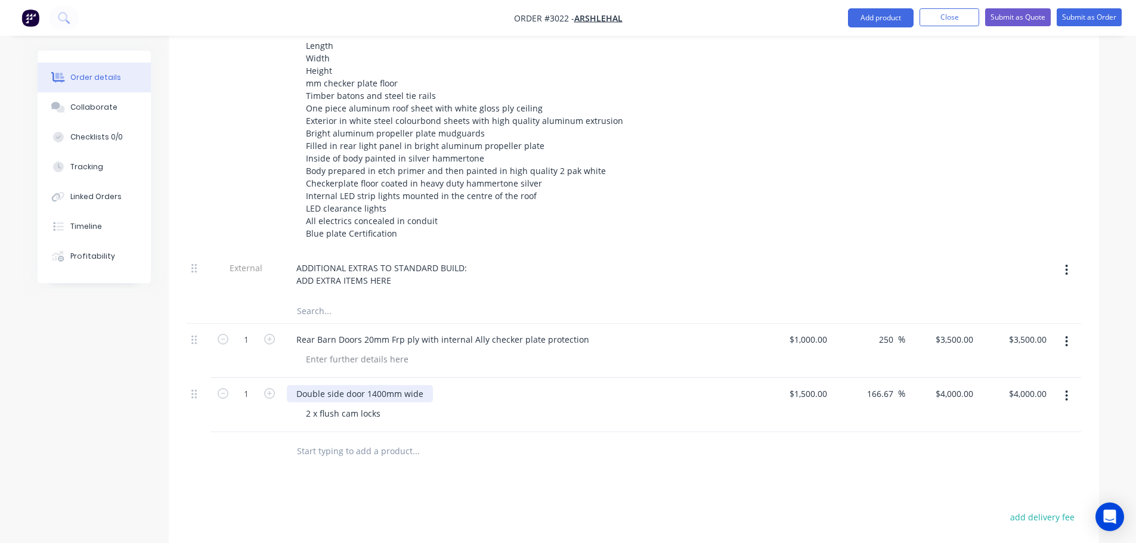
click at [425, 385] on div "Double side door 1400mm wide" at bounding box center [360, 393] width 146 height 17
click at [417, 331] on div "Rear Barn Doors 20mm Frp ply with internal Ally checker plate protection" at bounding box center [443, 339] width 312 height 17
click at [416, 331] on div "Rear Barn Doors 20mm Frp ply with internal Ally checker plate protection" at bounding box center [443, 339] width 312 height 17
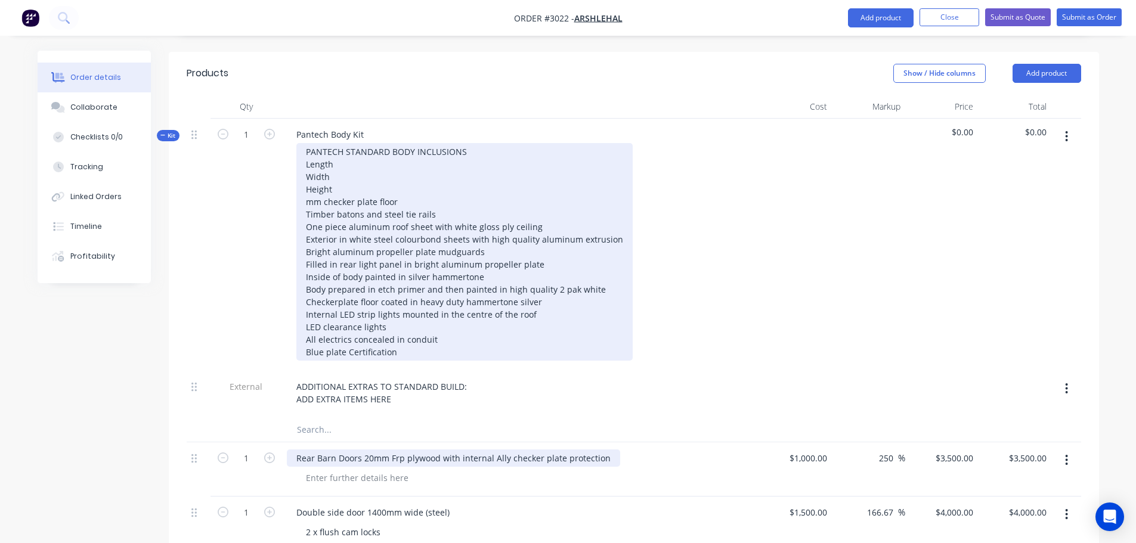
scroll to position [298, 0]
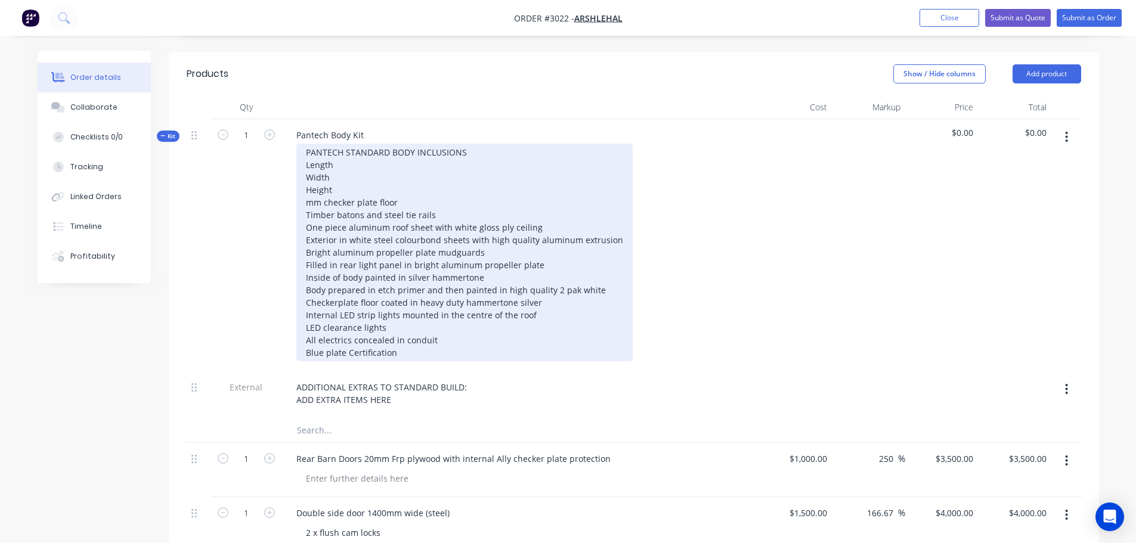
click at [306, 147] on div "PANTECH STANDARD BODY INCLUSIONS Length Width Height mm checker plate floor Tim…" at bounding box center [464, 253] width 336 height 218
click at [382, 147] on div "PANTECH STANDARD BODY INCLUSIONS 4300mm Length Width Height mm checker plate fl…" at bounding box center [464, 253] width 336 height 218
click at [306, 163] on div "PANTECH STANDARD BODY INCLUSIONS 4300mm Length Ext Width Height mm checker plat…" at bounding box center [464, 253] width 336 height 218
click at [371, 162] on div "PANTECH STANDARD BODY INCLUSIONS 4300mm Length Ext 2200mm Width Height mm check…" at bounding box center [464, 253] width 336 height 218
click at [306, 173] on div "PANTECH STANDARD BODY INCLUSIONS 4300mm Length Ext 2200mm Width Ext Height mm c…" at bounding box center [464, 253] width 336 height 218
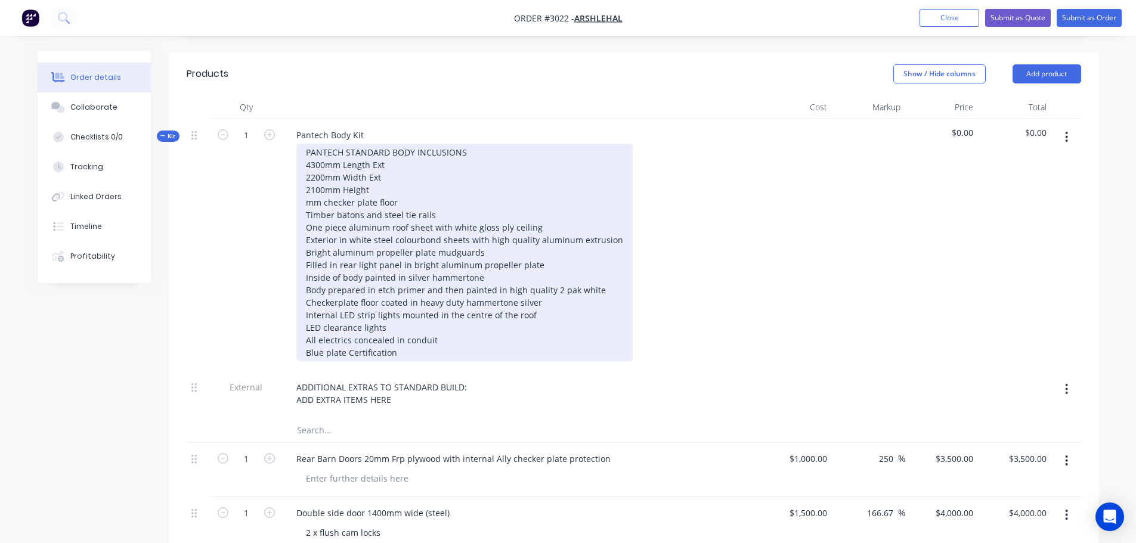
click at [374, 171] on div "PANTECH STANDARD BODY INCLUSIONS 4300mm Length Ext 2200mm Width Ext 2100mm Heig…" at bounding box center [464, 253] width 336 height 218
click at [305, 185] on div "PANTECH STANDARD BODY INCLUSIONS 4300mm Length Ext 2200mm Width Ext 2100mm Heig…" at bounding box center [464, 253] width 336 height 218
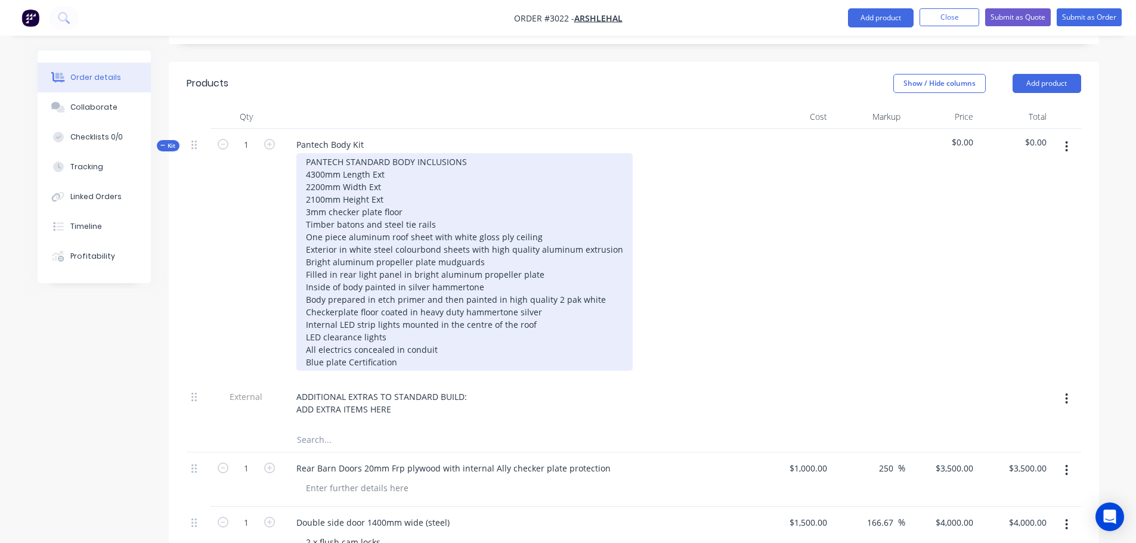
scroll to position [358, 0]
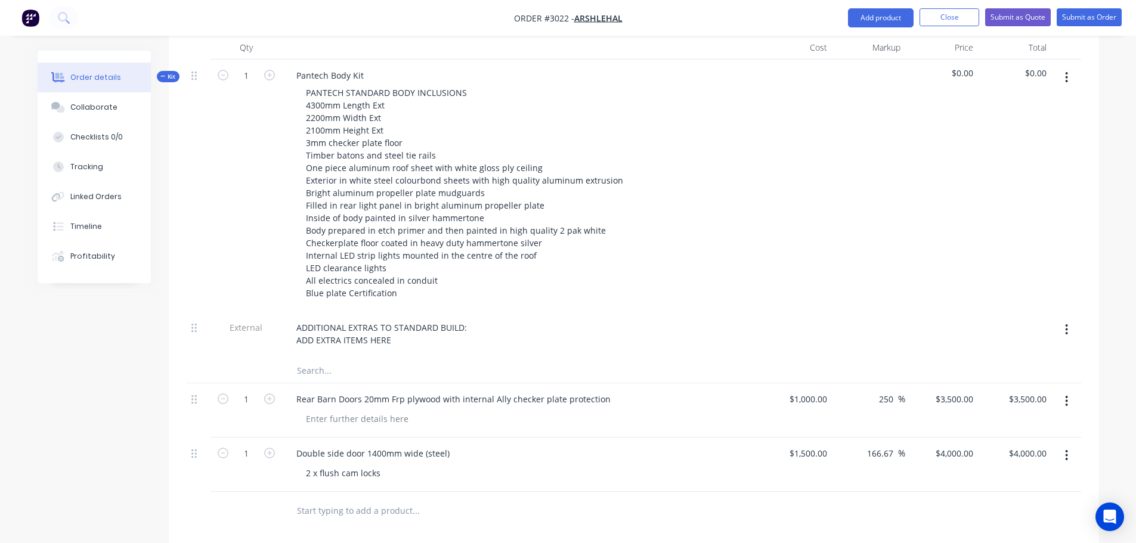
click at [334, 359] on input "text" at bounding box center [415, 371] width 238 height 24
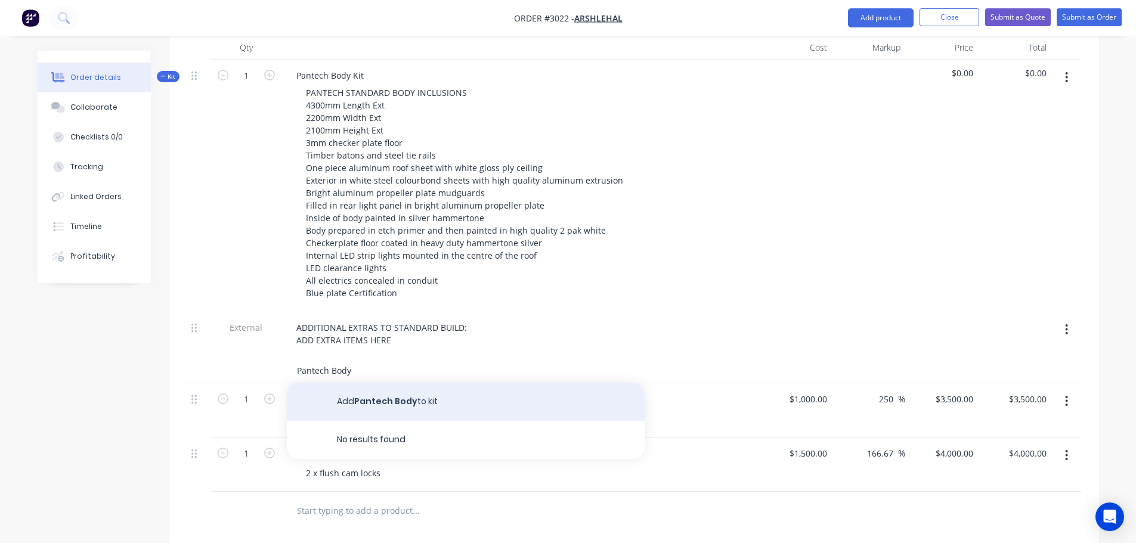
type input "Pantech Body"
click at [360, 383] on button "Add Pantech Body to kit" at bounding box center [466, 402] width 358 height 38
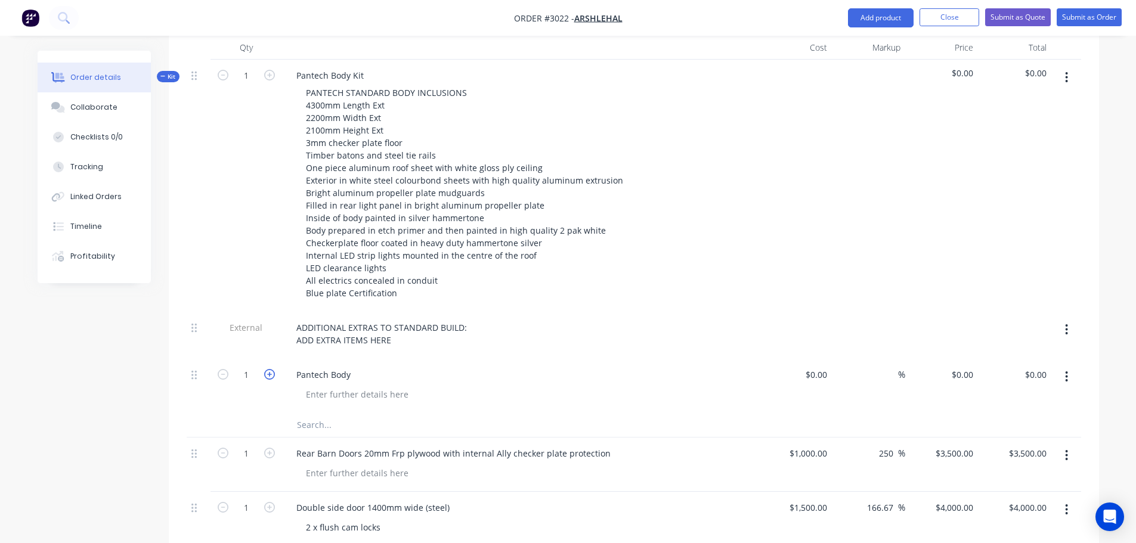
click at [267, 369] on icon "button" at bounding box center [269, 374] width 11 height 11
click at [247, 366] on input "2" at bounding box center [246, 375] width 31 height 18
type input "4.3"
click at [331, 386] on div at bounding box center [357, 394] width 122 height 17
click at [371, 386] on div "@ 3450 per mtr" at bounding box center [336, 394] width 81 height 17
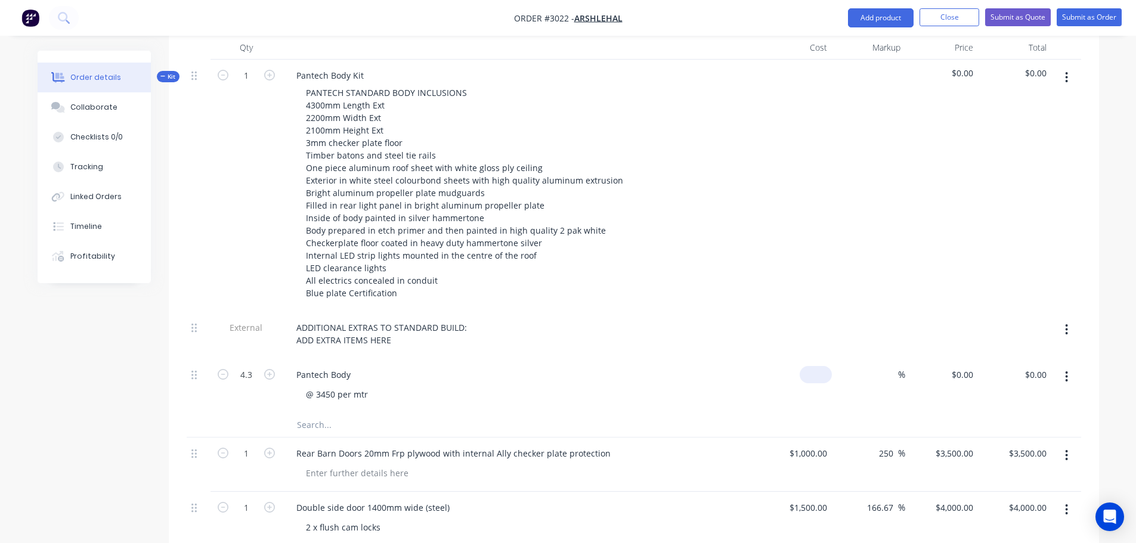
click at [820, 366] on input at bounding box center [817, 374] width 27 height 17
type input "$3,450.00"
type input "$14,835.00"
click at [725, 366] on div "Pantech Body" at bounding box center [520, 374] width 467 height 17
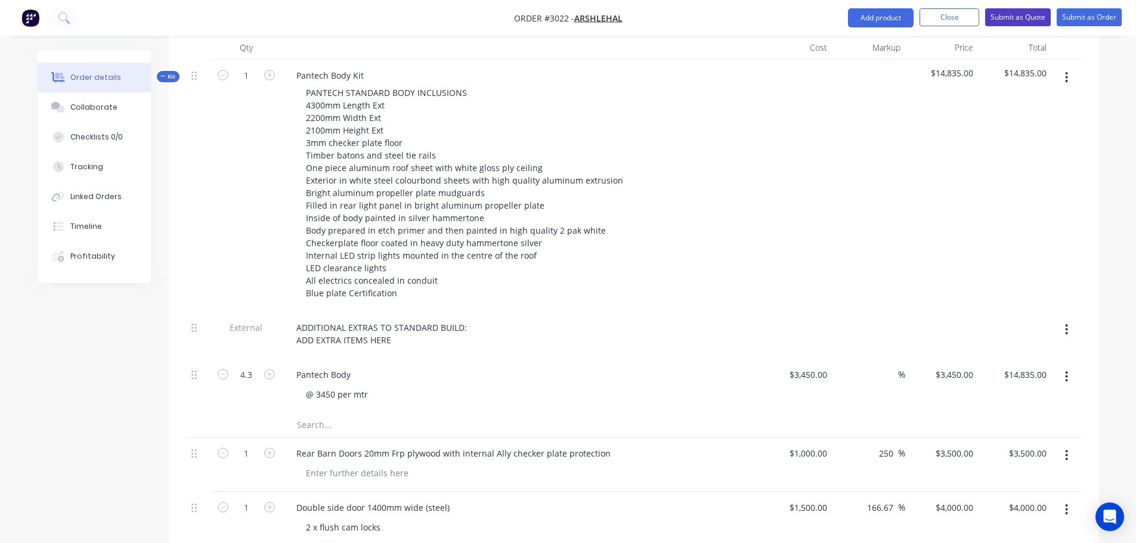
click at [1017, 16] on button "Submit as Quote" at bounding box center [1018, 17] width 66 height 18
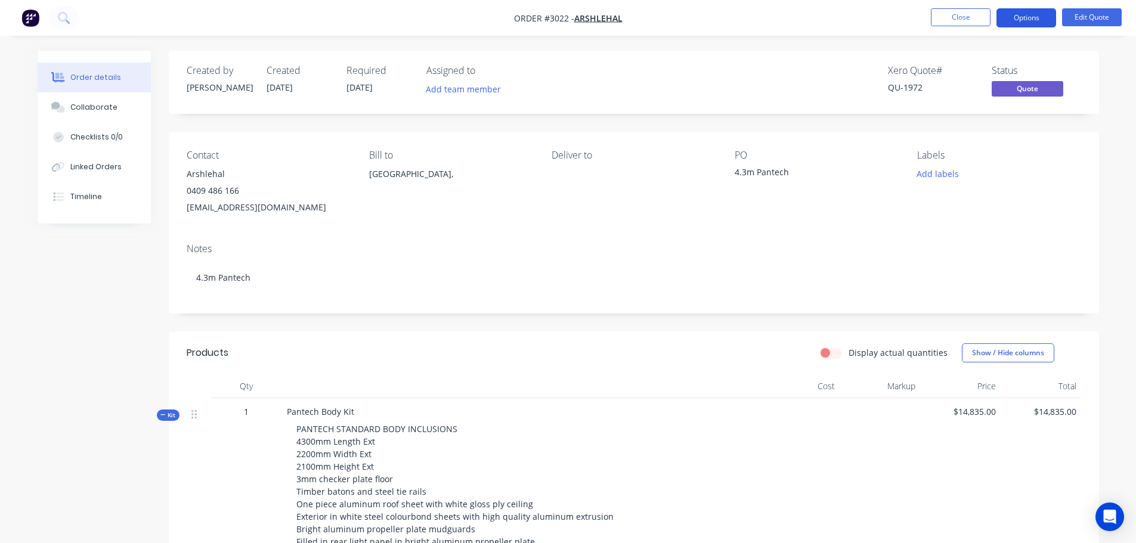
click at [1017, 16] on button "Options" at bounding box center [1026, 17] width 60 height 19
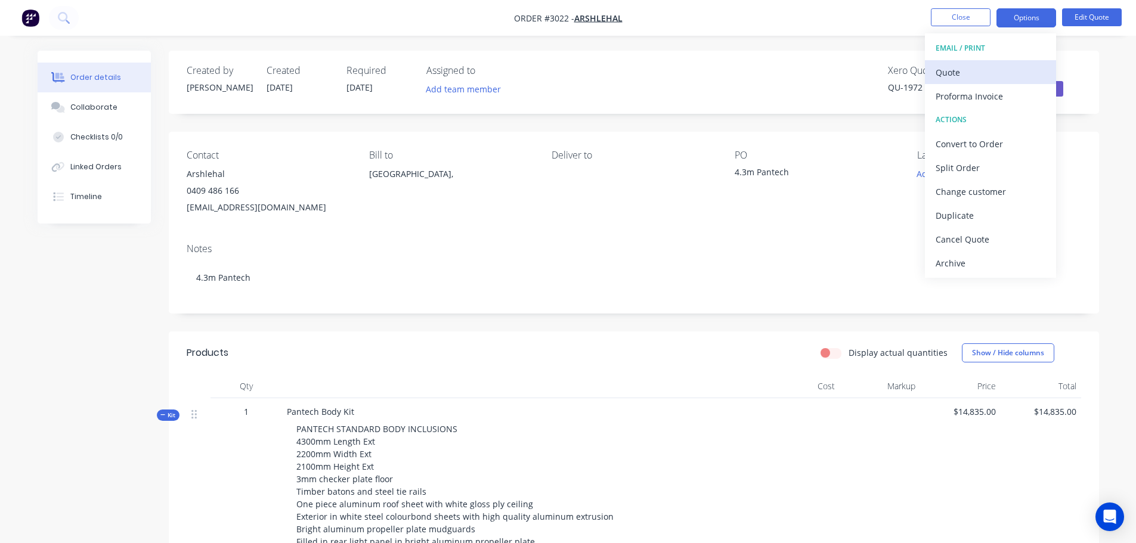
click at [939, 67] on div "Quote" at bounding box center [990, 72] width 110 height 17
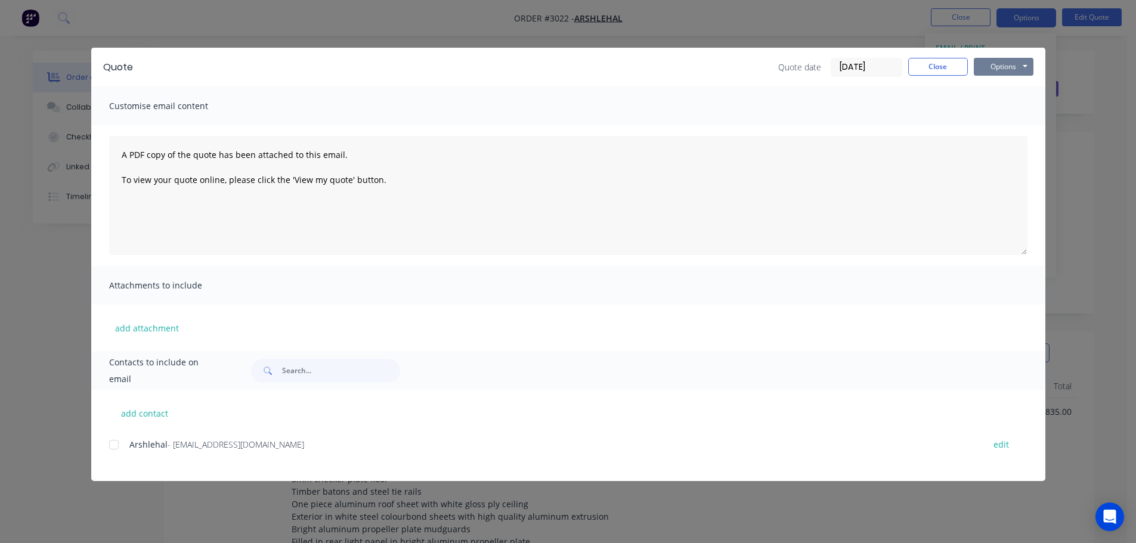
click at [1015, 61] on button "Options" at bounding box center [1004, 67] width 60 height 18
click at [1004, 87] on button "Preview" at bounding box center [1012, 88] width 76 height 20
click at [113, 444] on div at bounding box center [114, 445] width 24 height 24
click at [148, 416] on button "add contact" at bounding box center [145, 413] width 72 height 18
select select "AU"
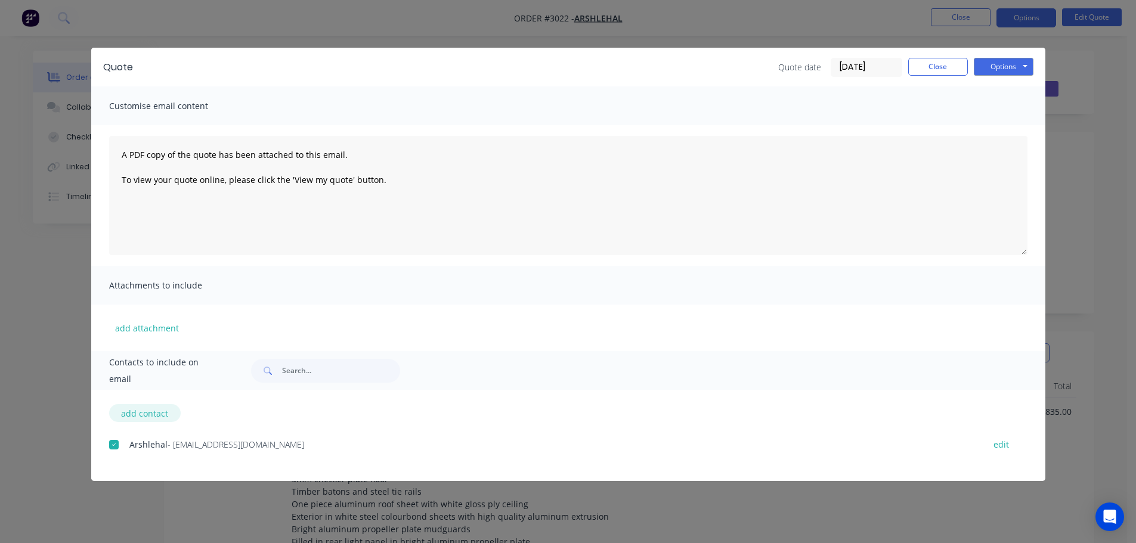
select select "AU"
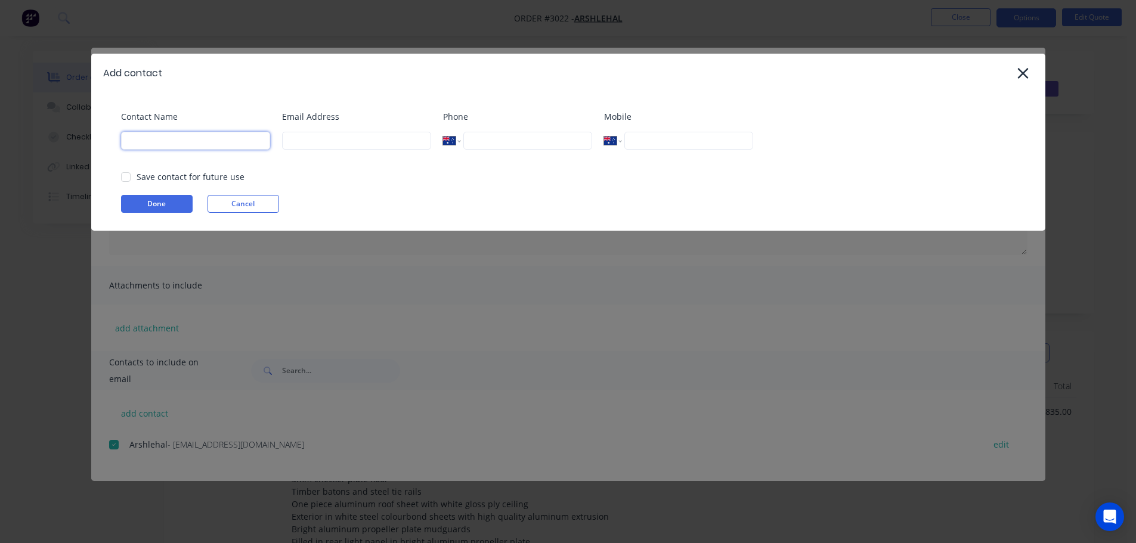
click at [151, 138] on input at bounding box center [195, 141] width 149 height 18
type input "[PERSON_NAME]"
type input "[EMAIL_ADDRESS][DOMAIN_NAME]"
type input "0432 545 330"
click at [150, 203] on button "Done" at bounding box center [157, 204] width 72 height 18
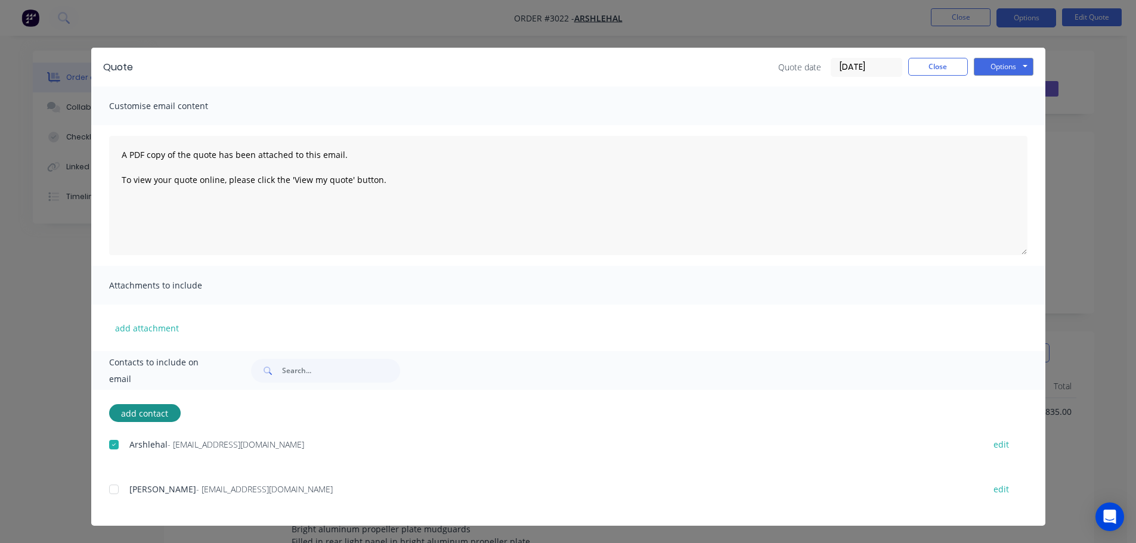
drag, startPoint x: 109, startPoint y: 482, endPoint x: 118, endPoint y: 479, distance: 10.2
click at [109, 482] on div at bounding box center [114, 490] width 24 height 24
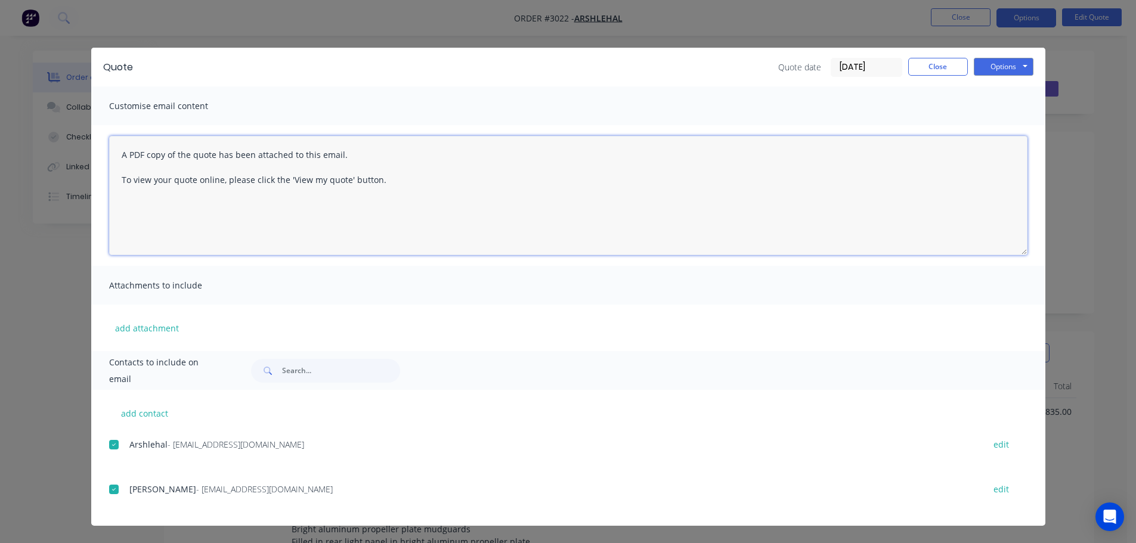
click at [113, 150] on textarea "A PDF copy of the quote has been attached to this email. To view your quote onl…" at bounding box center [568, 195] width 918 height 119
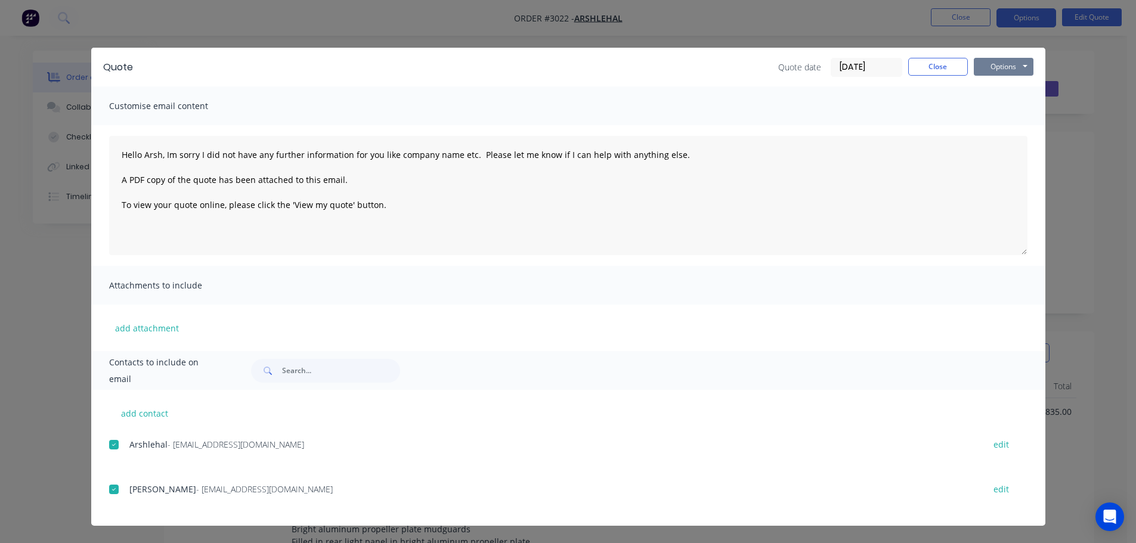
click at [999, 66] on button "Options" at bounding box center [1004, 67] width 60 height 18
click at [1009, 126] on button "Email" at bounding box center [1012, 127] width 76 height 20
type textarea "A PDF copy of the quote has been attached to this email. To view your quote onl…"
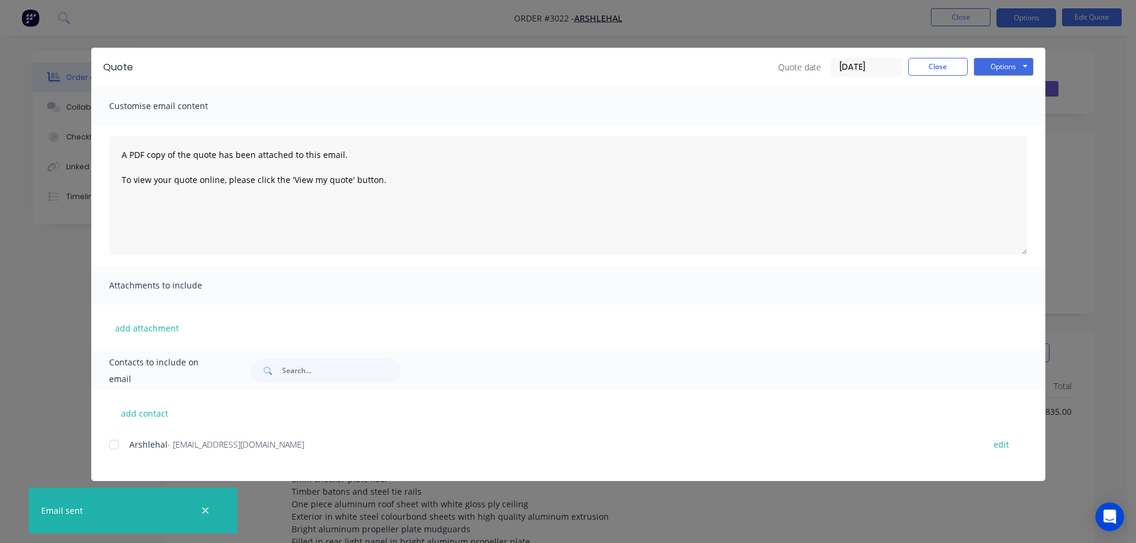
click at [129, 15] on div "Quote Quote date [DATE] Close Options Preview Print Email Customise email conte…" at bounding box center [568, 271] width 1136 height 543
